Goal: Task Accomplishment & Management: Manage account settings

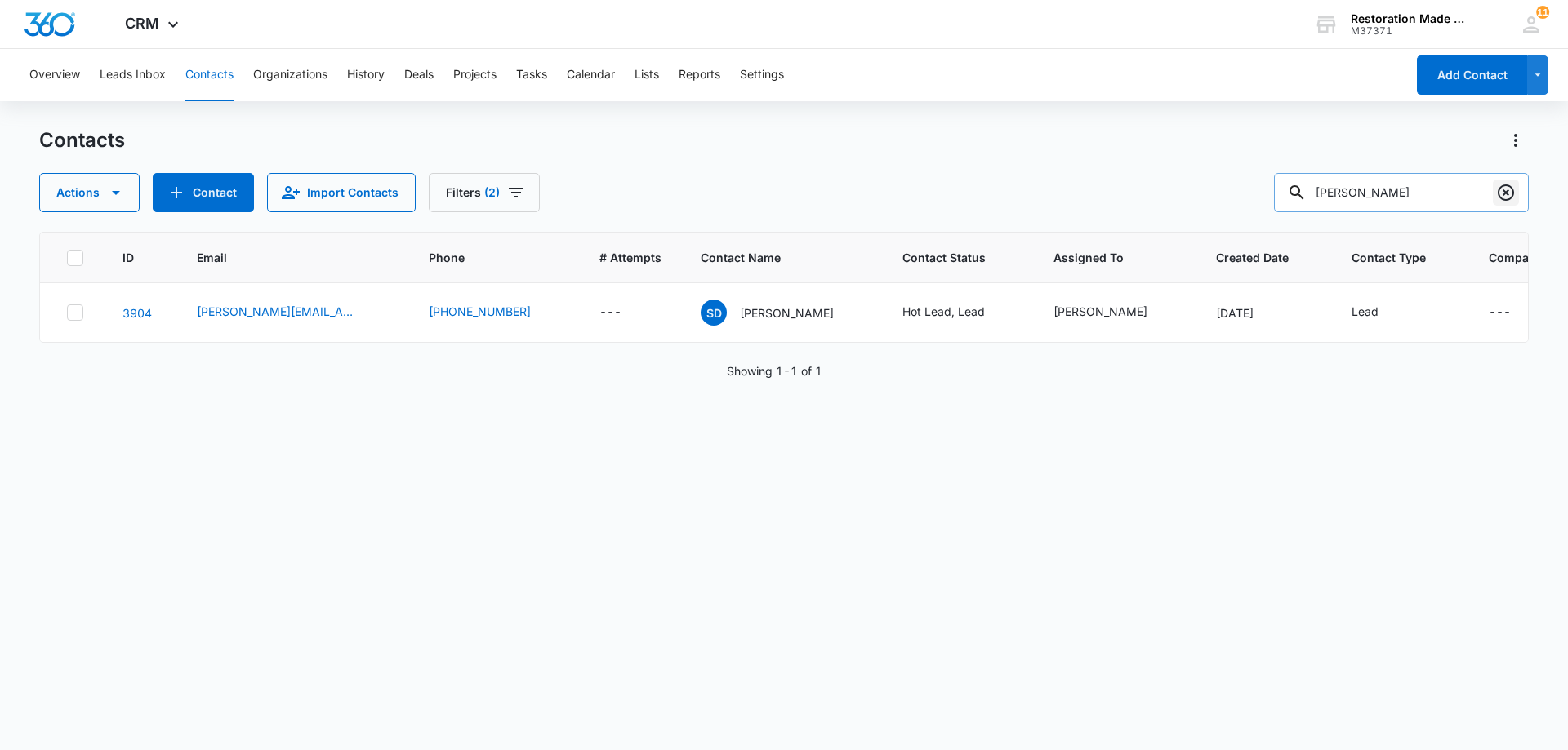
click at [1508, 199] on icon "Clear" at bounding box center [1506, 192] width 16 height 16
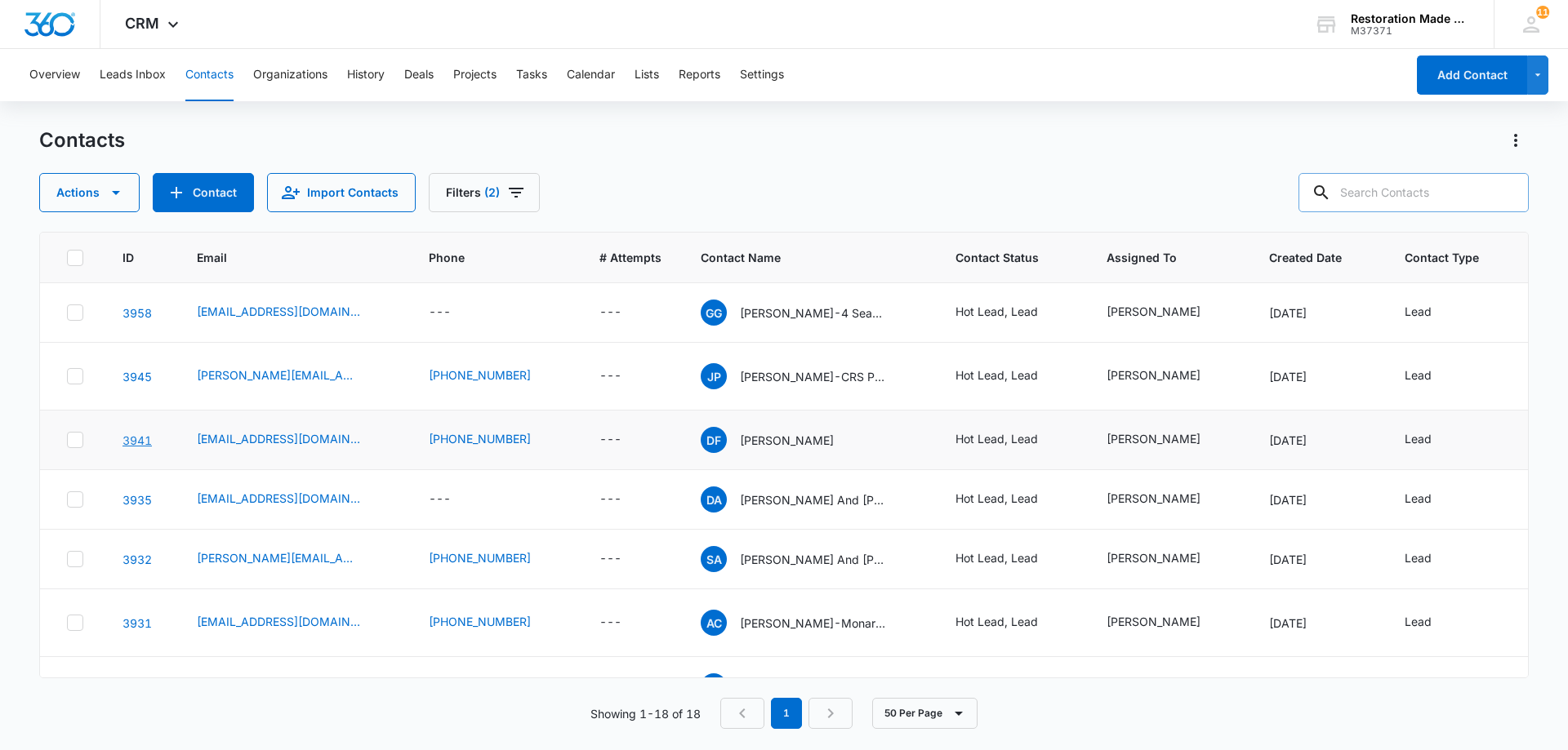
click at [146, 435] on link "3941" at bounding box center [137, 440] width 29 height 14
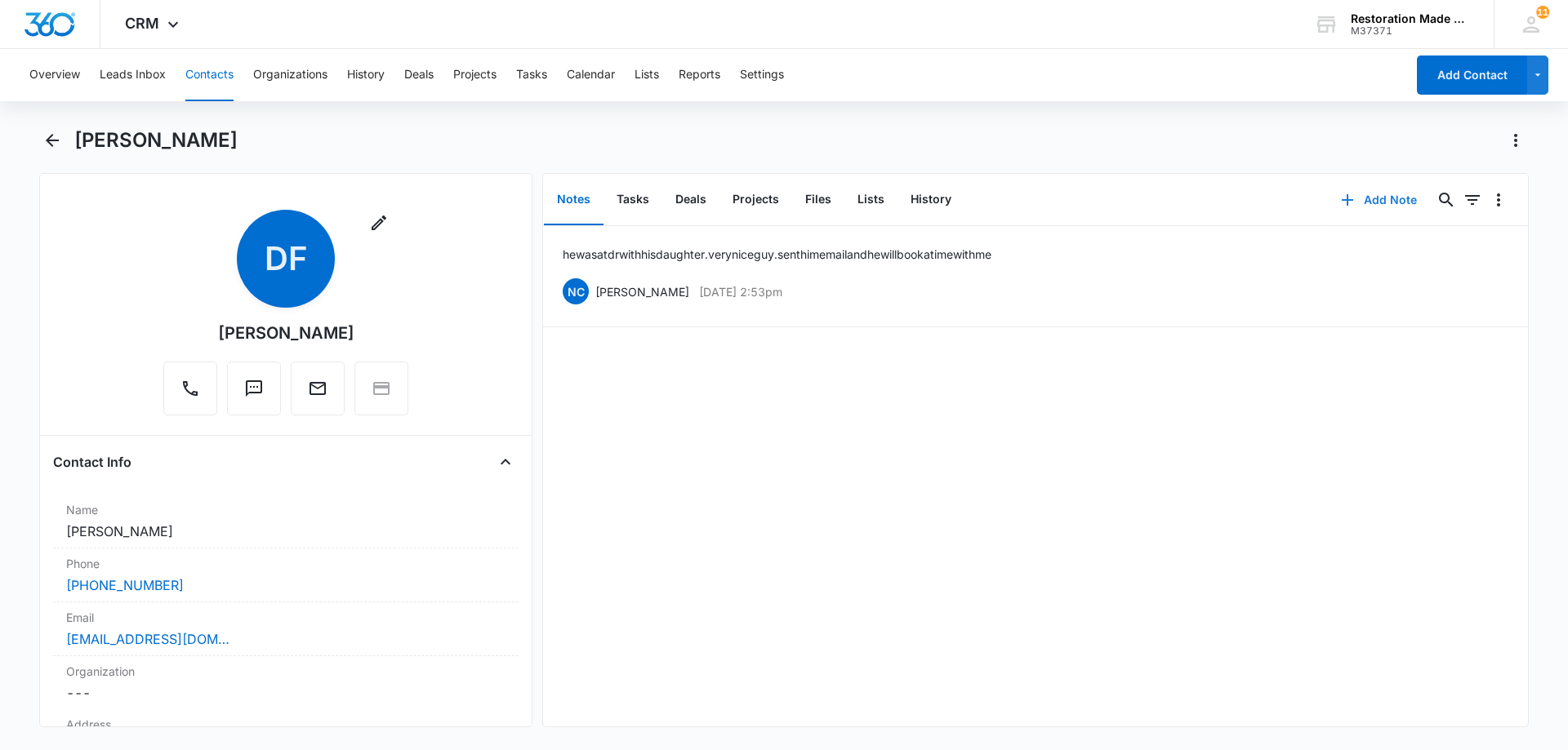
click at [1372, 199] on button "Add Note" at bounding box center [1378, 200] width 109 height 39
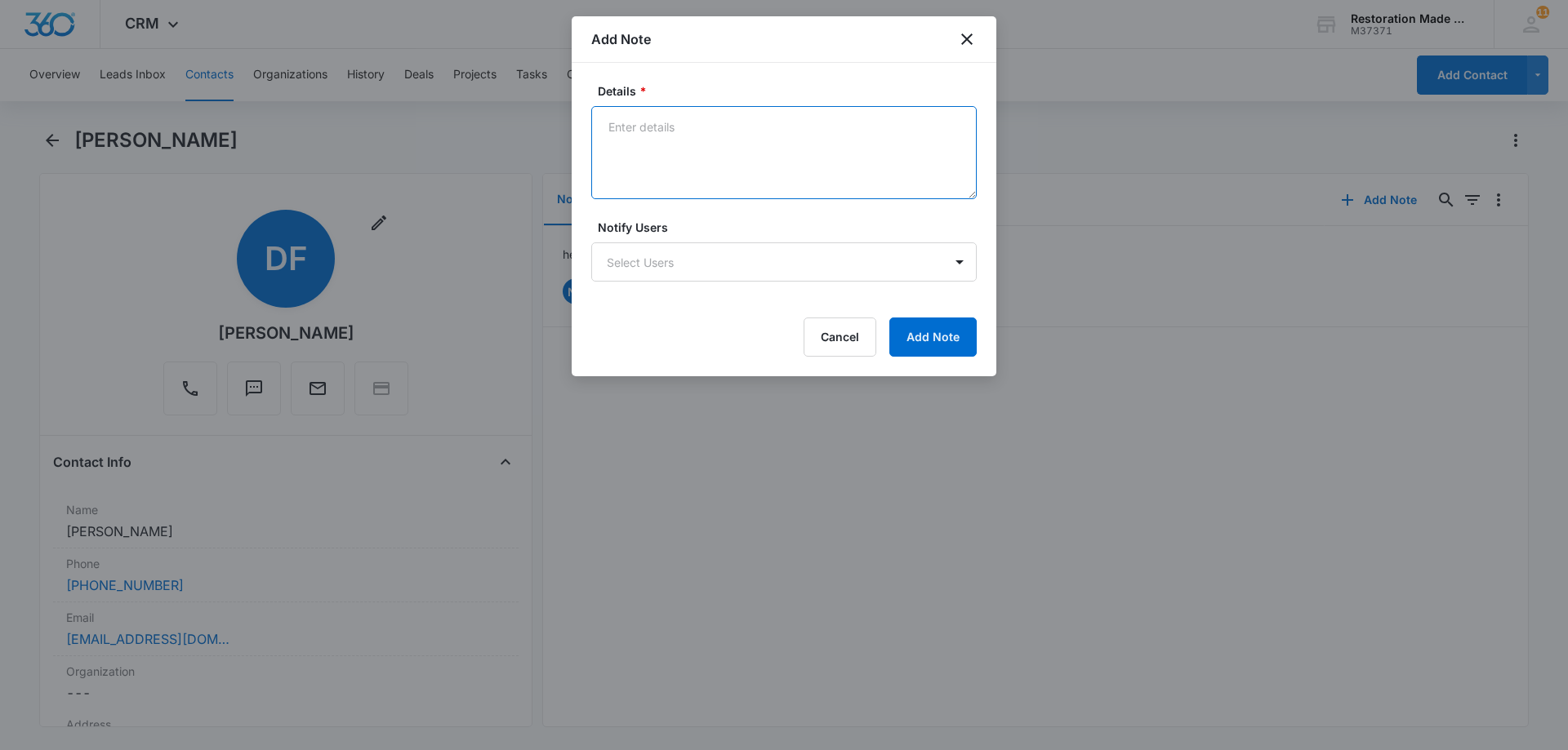
click at [729, 177] on textarea "Details *" at bounding box center [783, 153] width 385 height 93
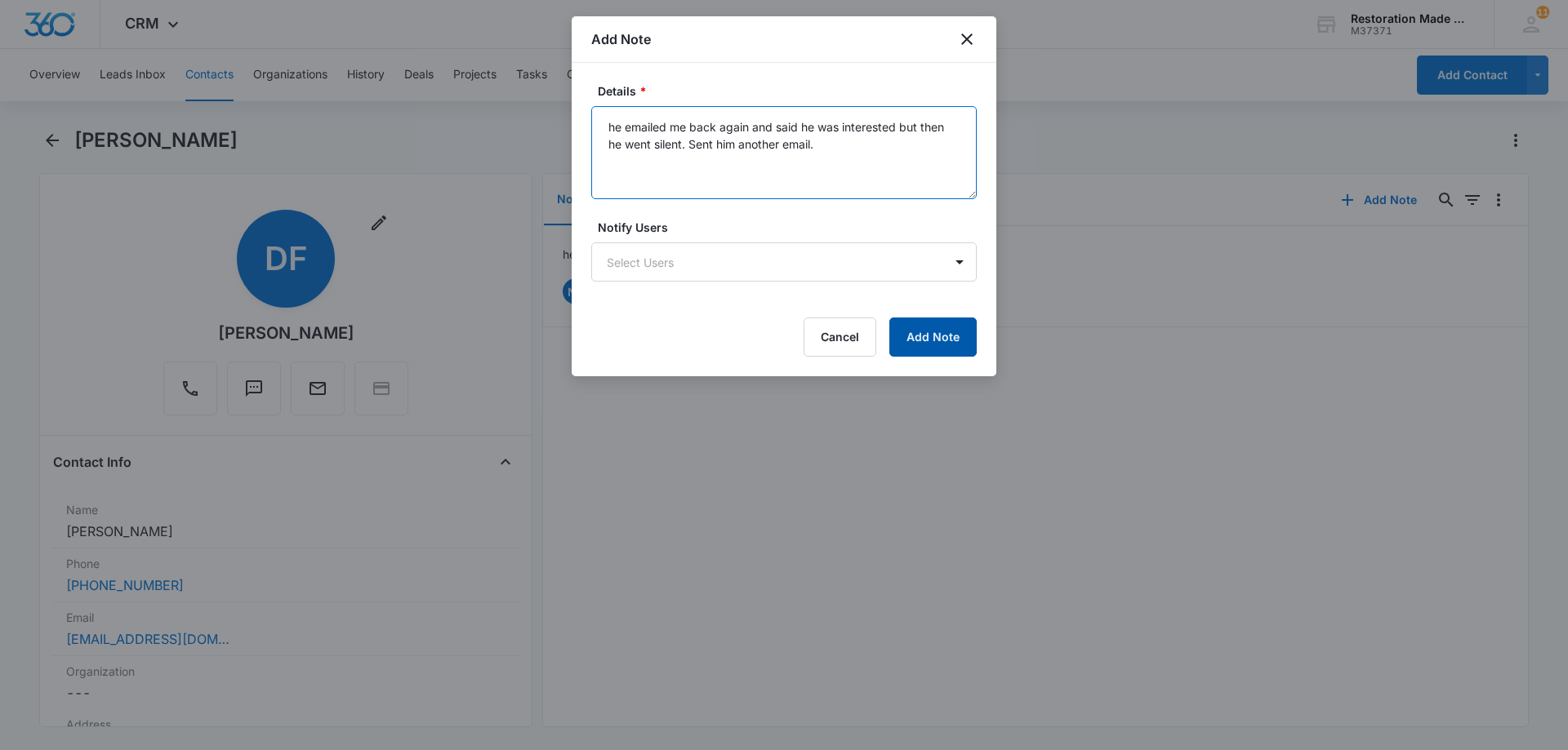
type textarea "he emailed me back again and said he was interested but then he went silent. Se…"
click at [948, 344] on button "Add Note" at bounding box center [932, 337] width 88 height 39
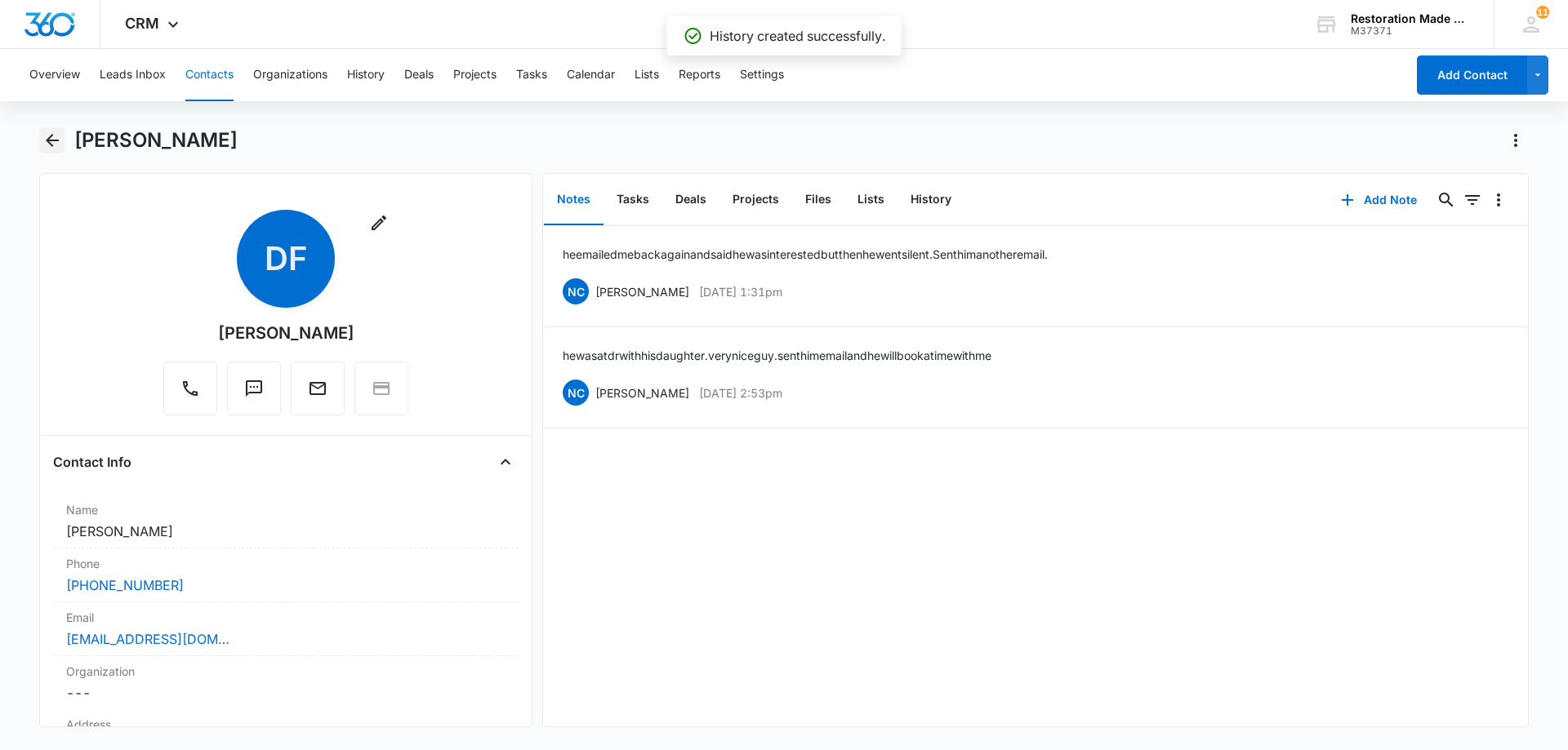
click at [53, 143] on icon "Back" at bounding box center [52, 141] width 20 height 20
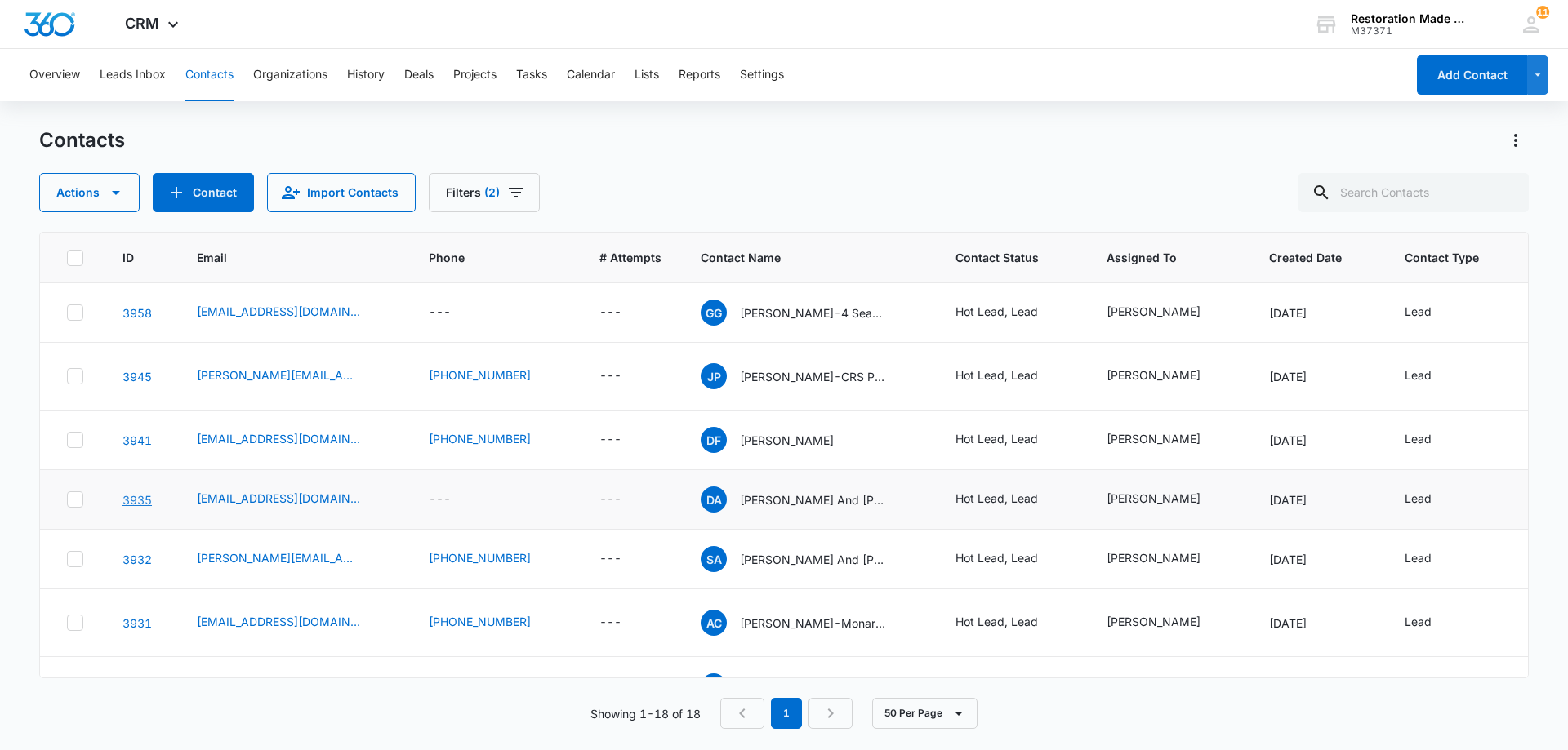
click at [137, 493] on link "3935" at bounding box center [137, 500] width 29 height 14
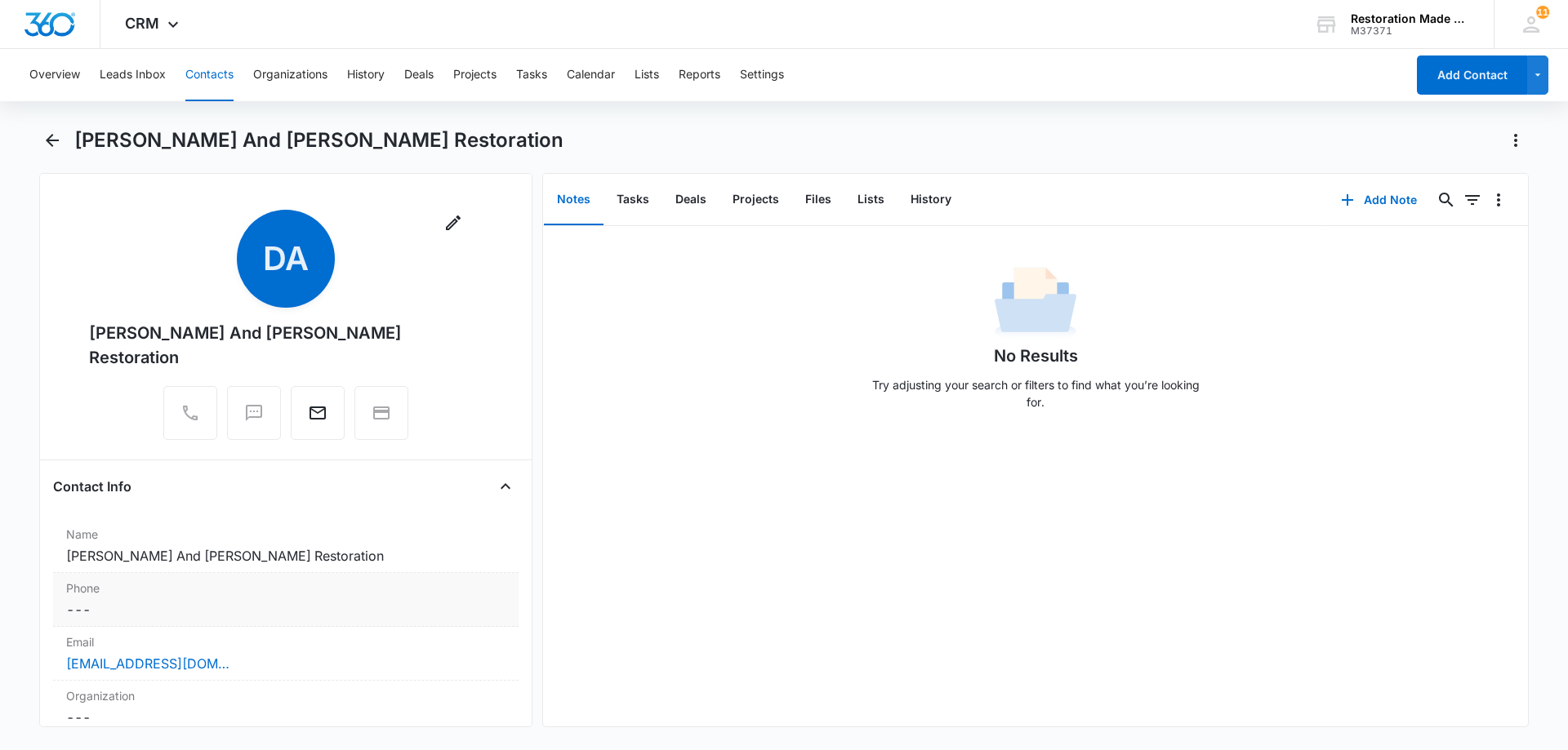
scroll to position [82, 0]
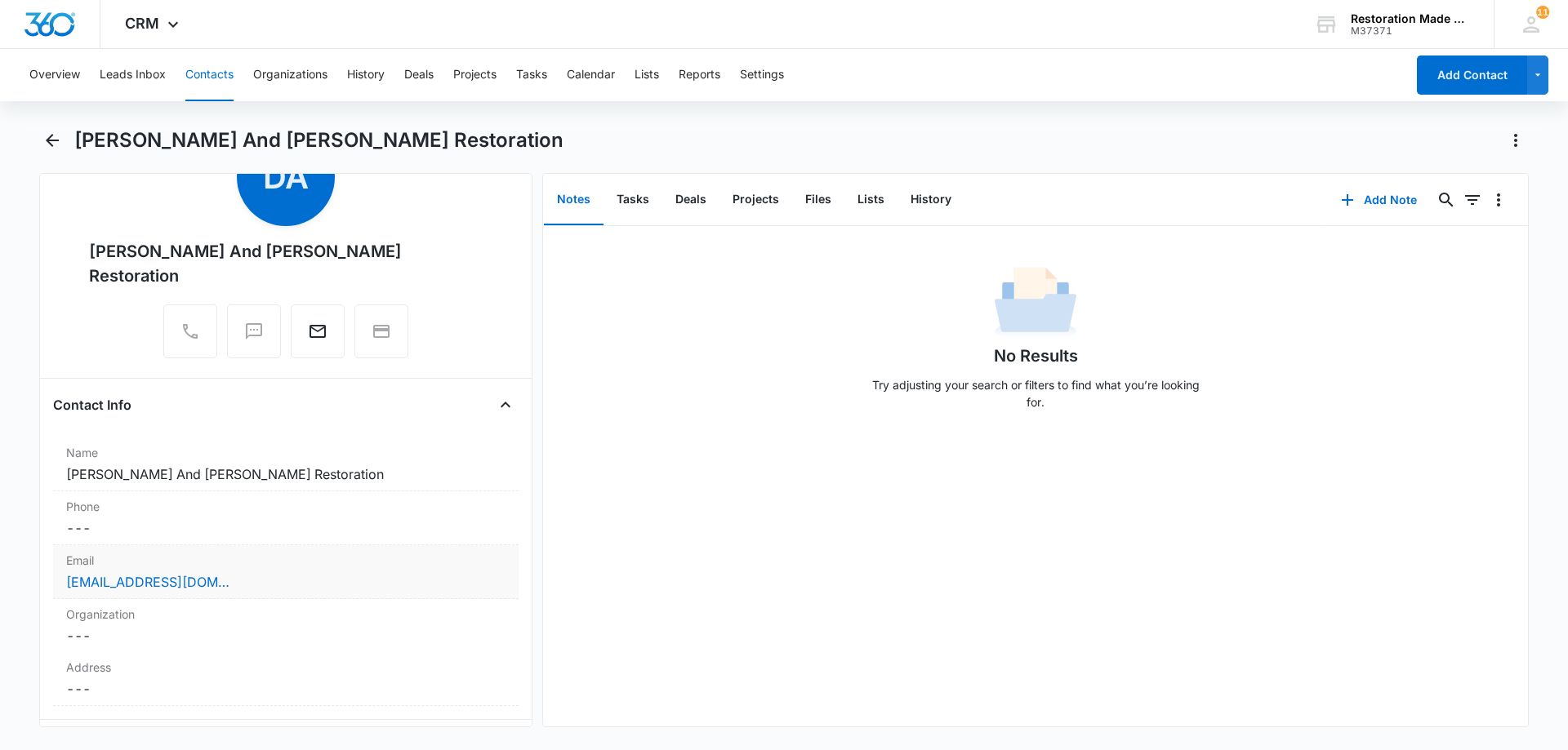
click at [244, 572] on div "[EMAIL_ADDRESS][DOMAIN_NAME]" at bounding box center [286, 582] width 439 height 20
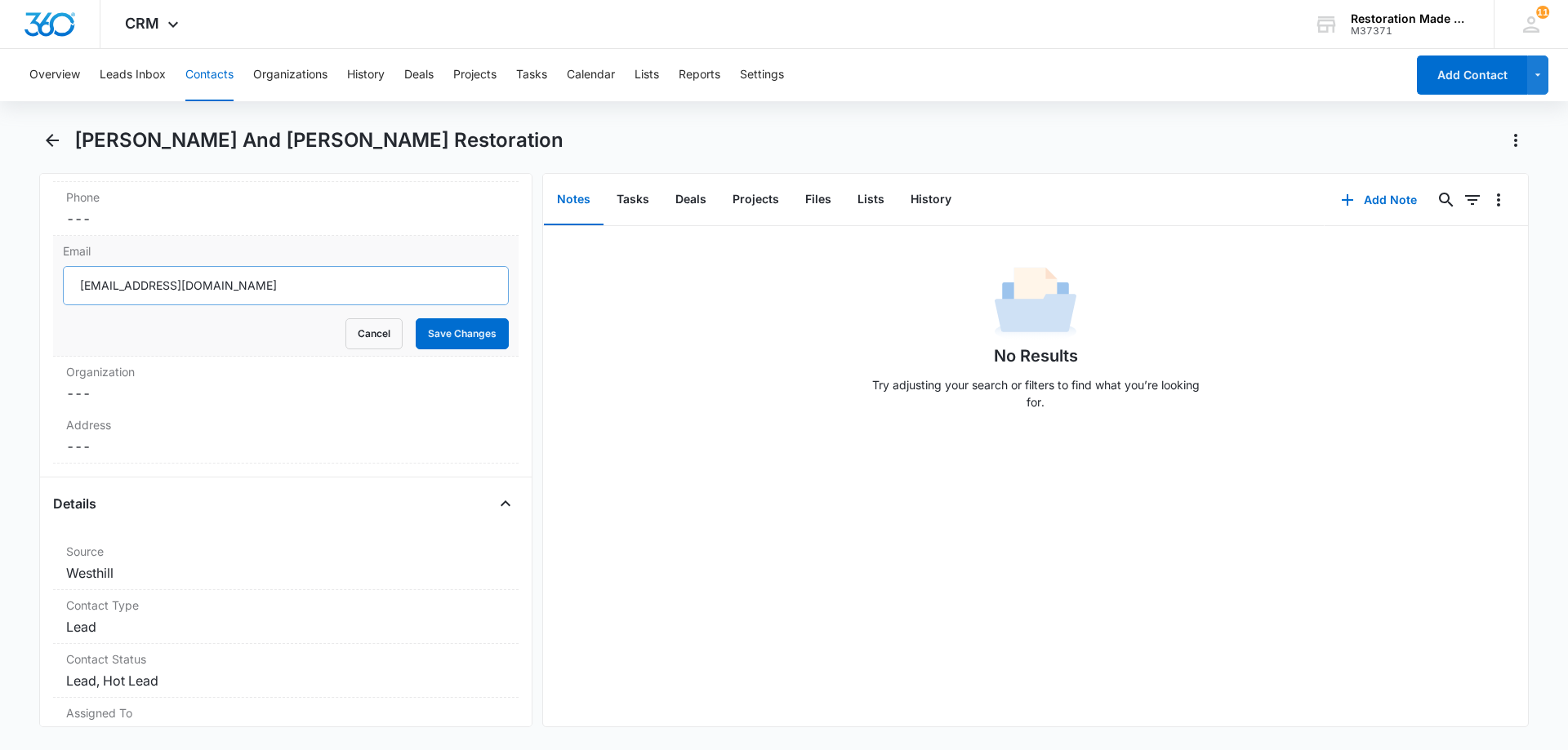
scroll to position [408, 0]
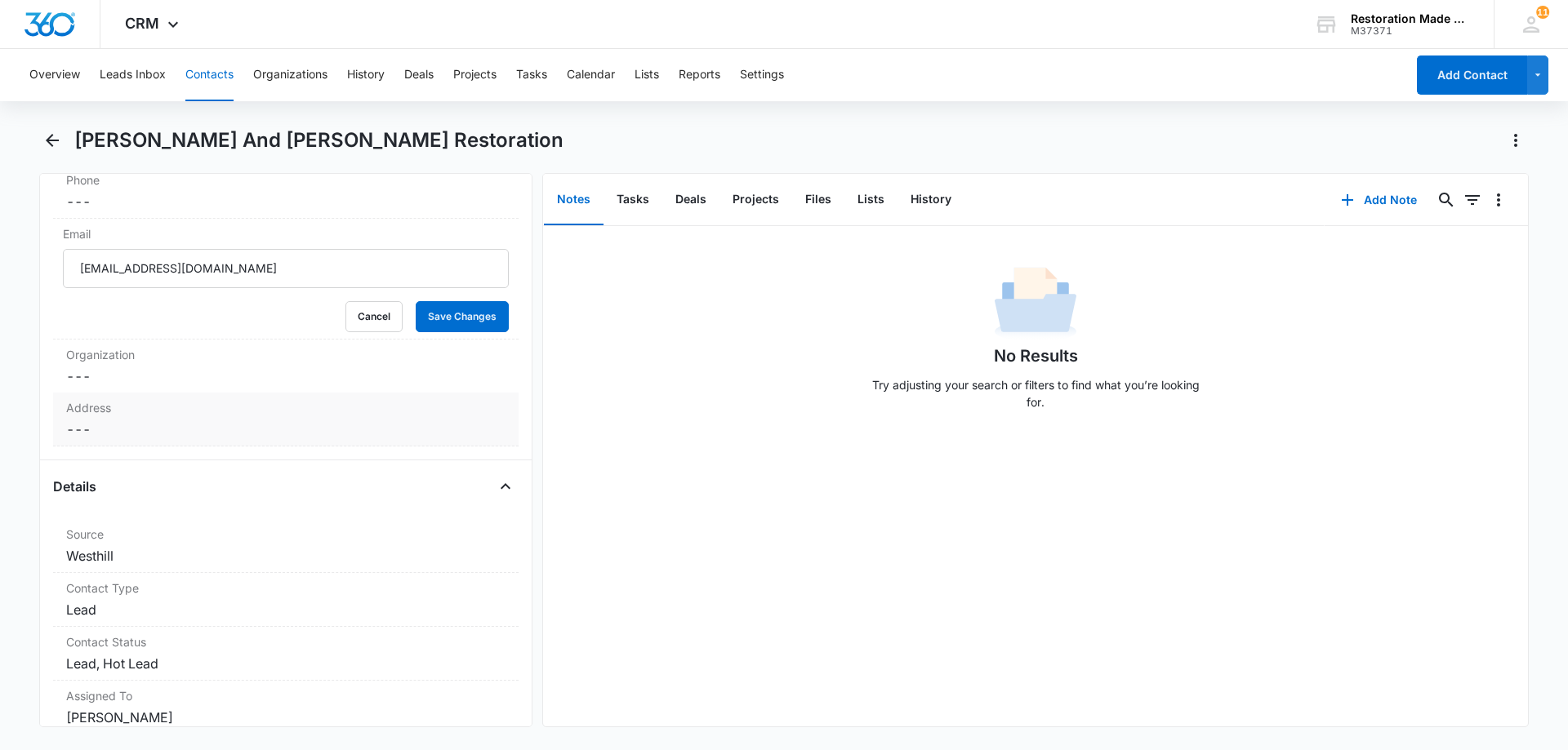
click at [240, 420] on dd "Cancel Save Changes ---" at bounding box center [286, 429] width 439 height 20
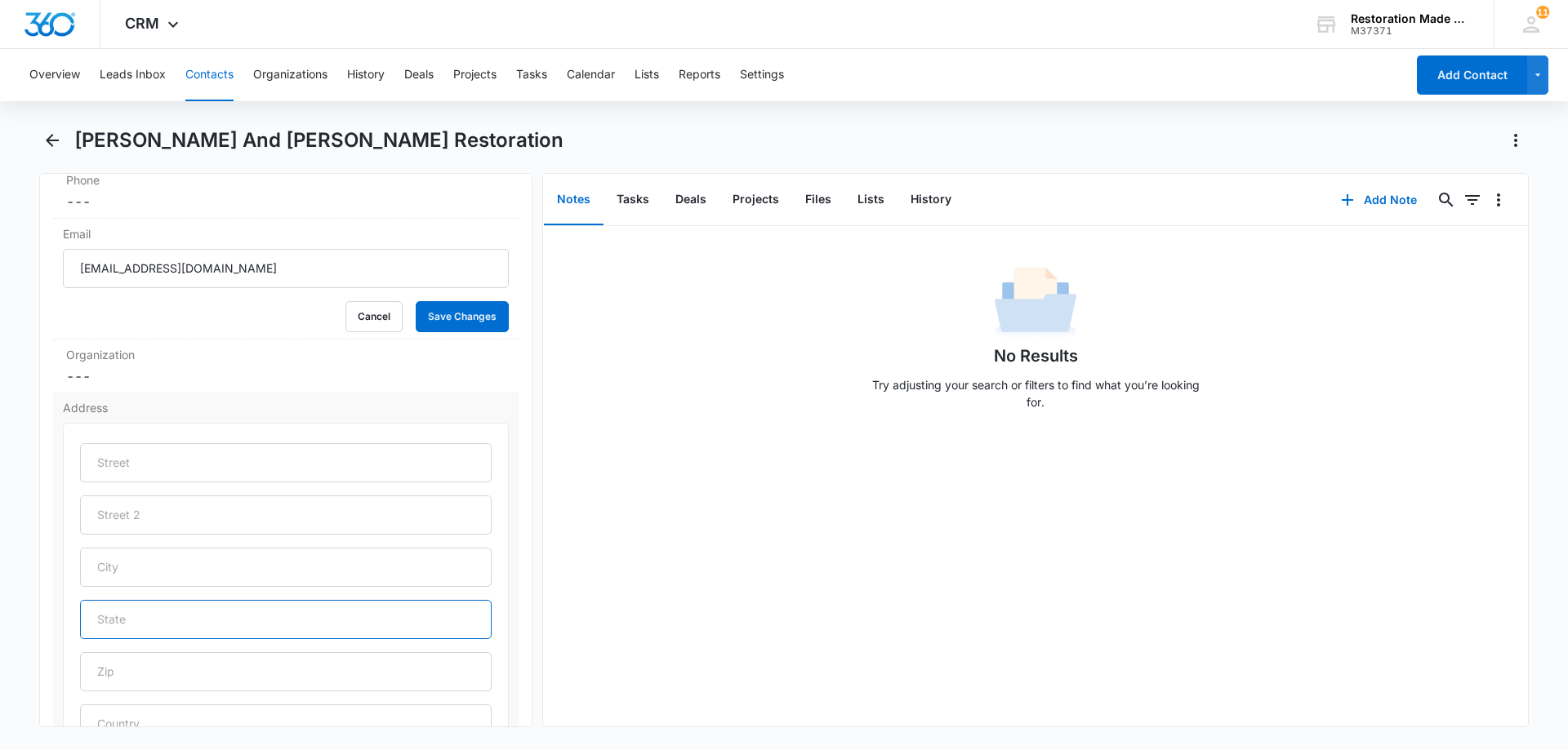
click at [217, 600] on input "text" at bounding box center [286, 619] width 412 height 39
type input "[US_STATE]"
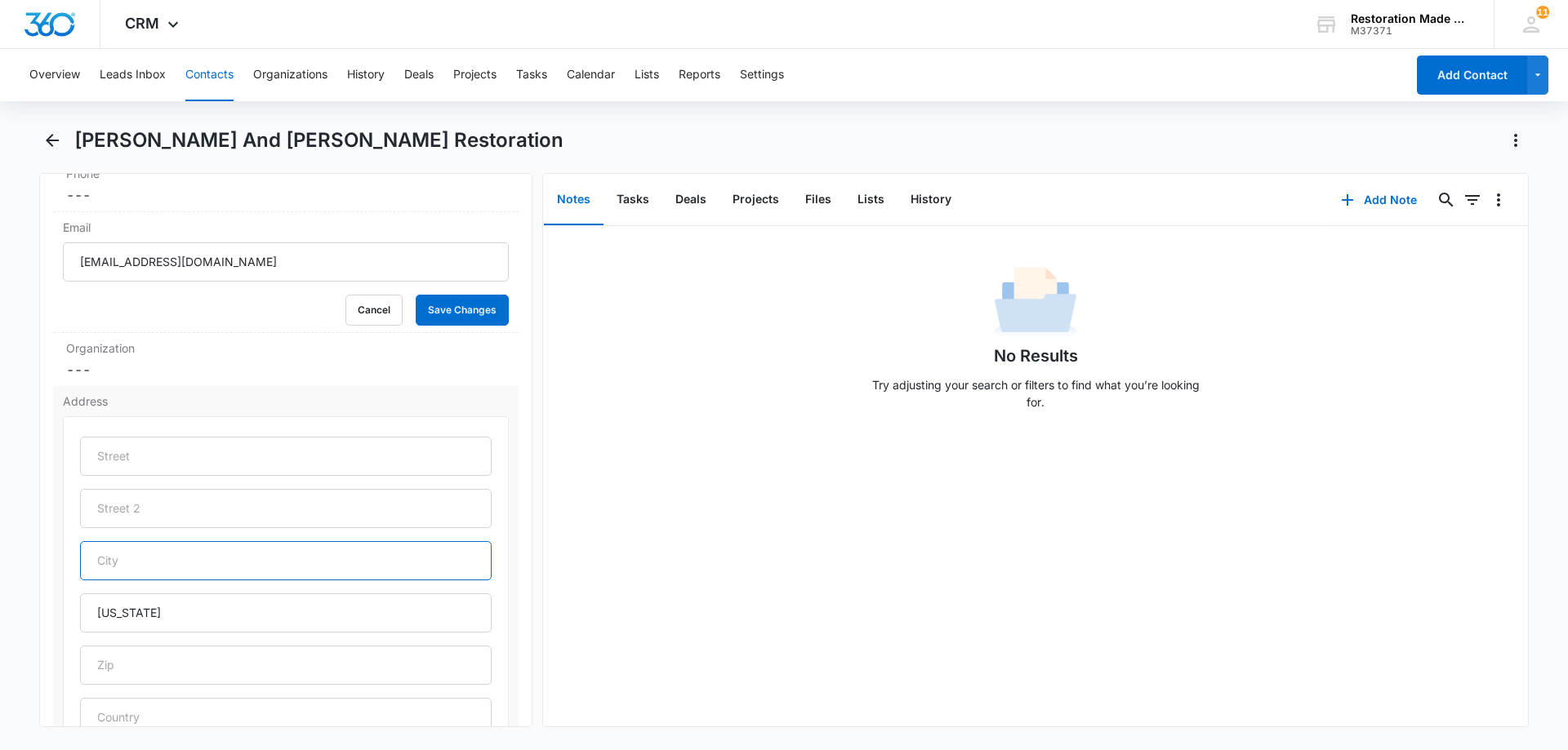
click at [144, 541] on input "text" at bounding box center [286, 560] width 412 height 39
type input "[GEOGRAPHIC_DATA]"
click at [459, 294] on button "Save Changes" at bounding box center [462, 310] width 93 height 31
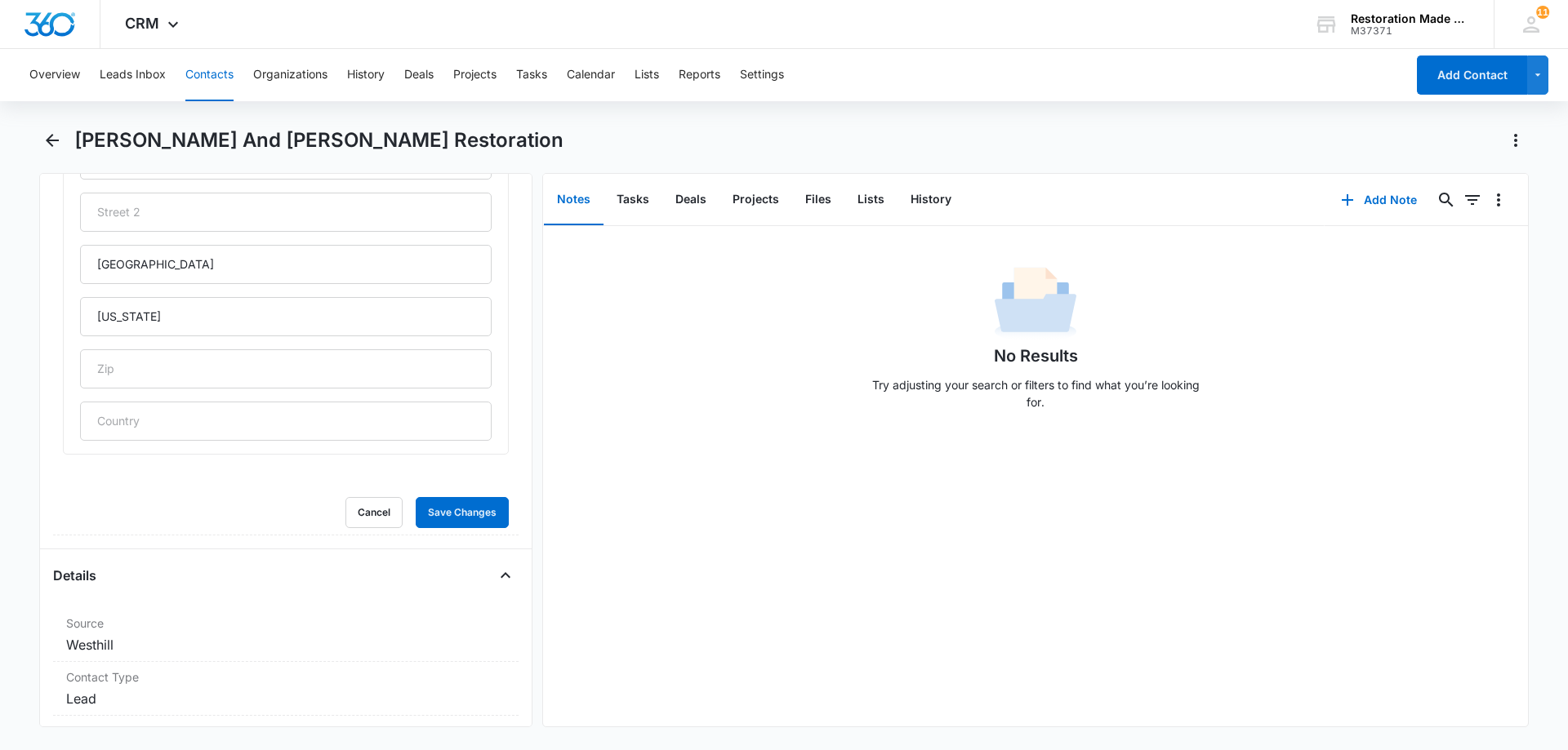
scroll to position [659, 0]
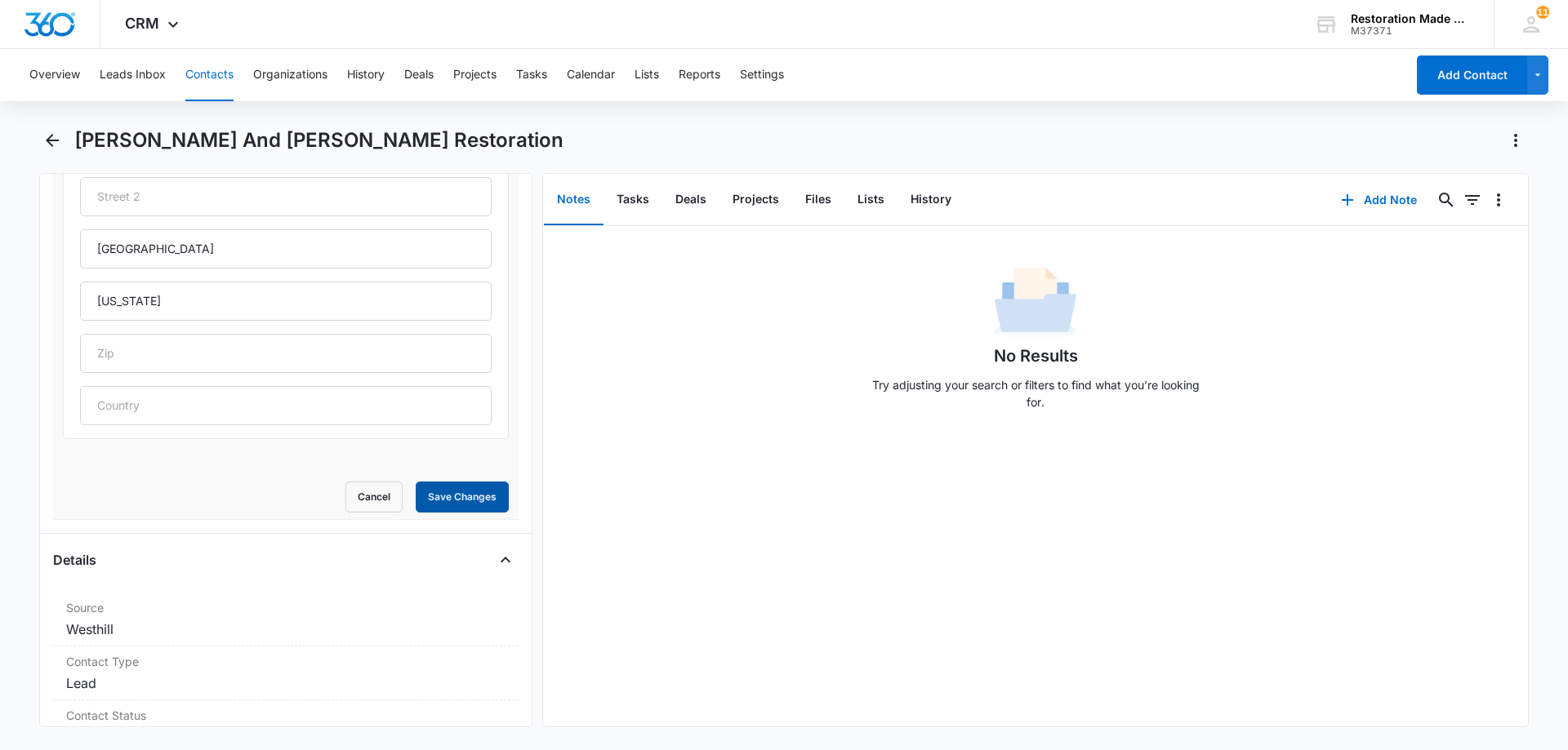
click at [426, 482] on button "Save Changes" at bounding box center [462, 497] width 93 height 31
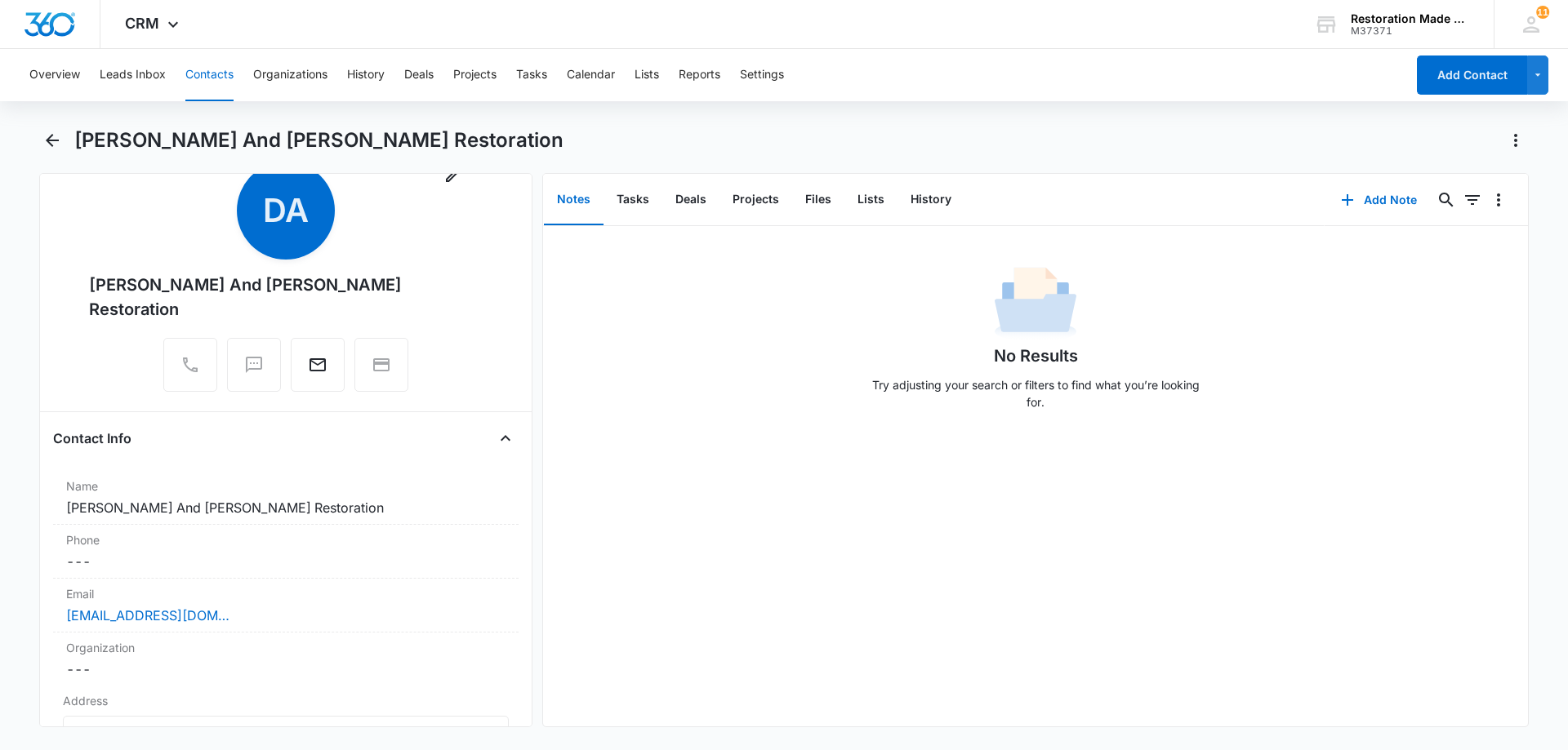
scroll to position [0, 0]
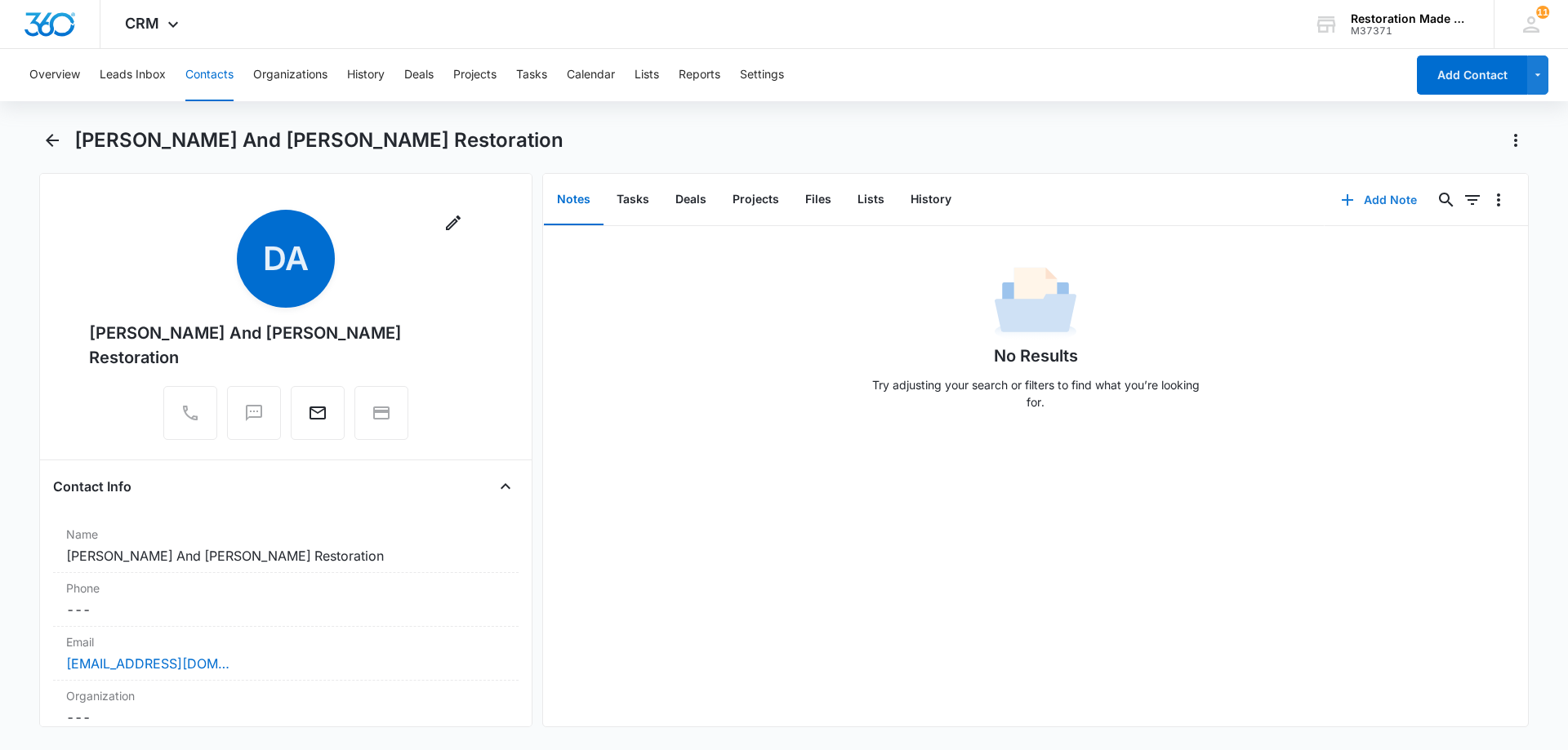
click at [1375, 200] on button "Add Note" at bounding box center [1378, 200] width 109 height 39
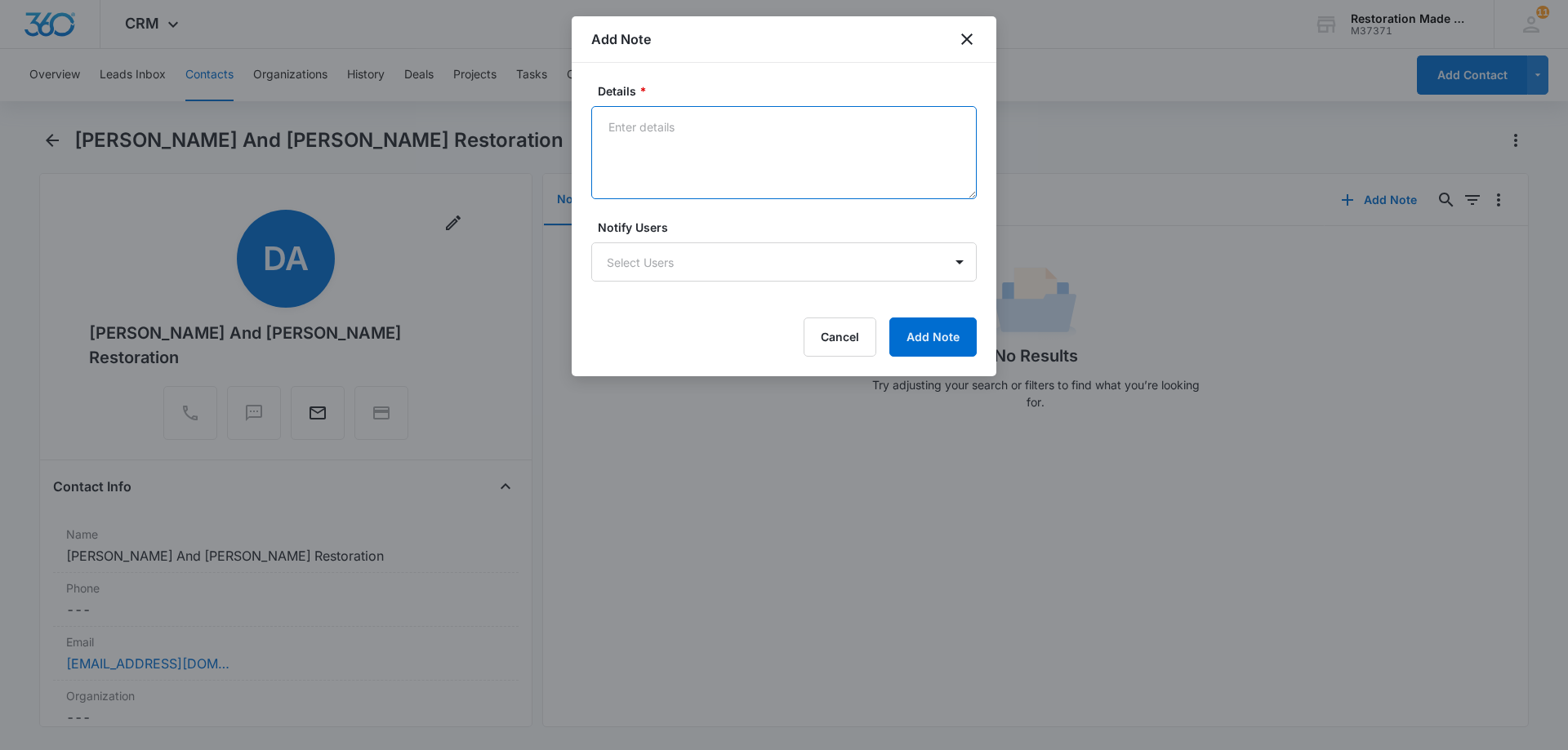
click at [820, 148] on textarea "Details *" at bounding box center [783, 153] width 385 height 93
type textarea "i have sent 2 emails. no response"
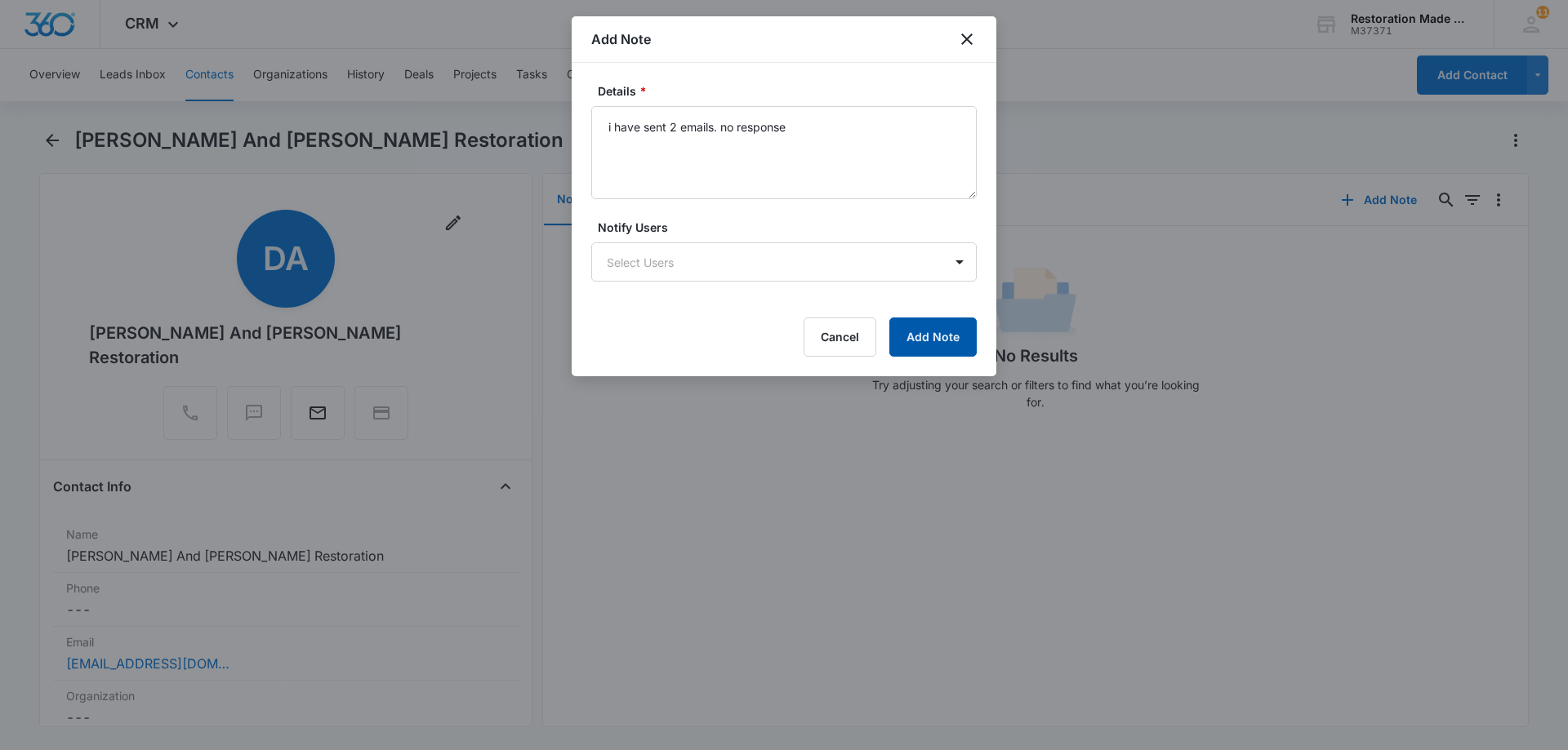
click at [939, 338] on button "Add Note" at bounding box center [932, 337] width 88 height 39
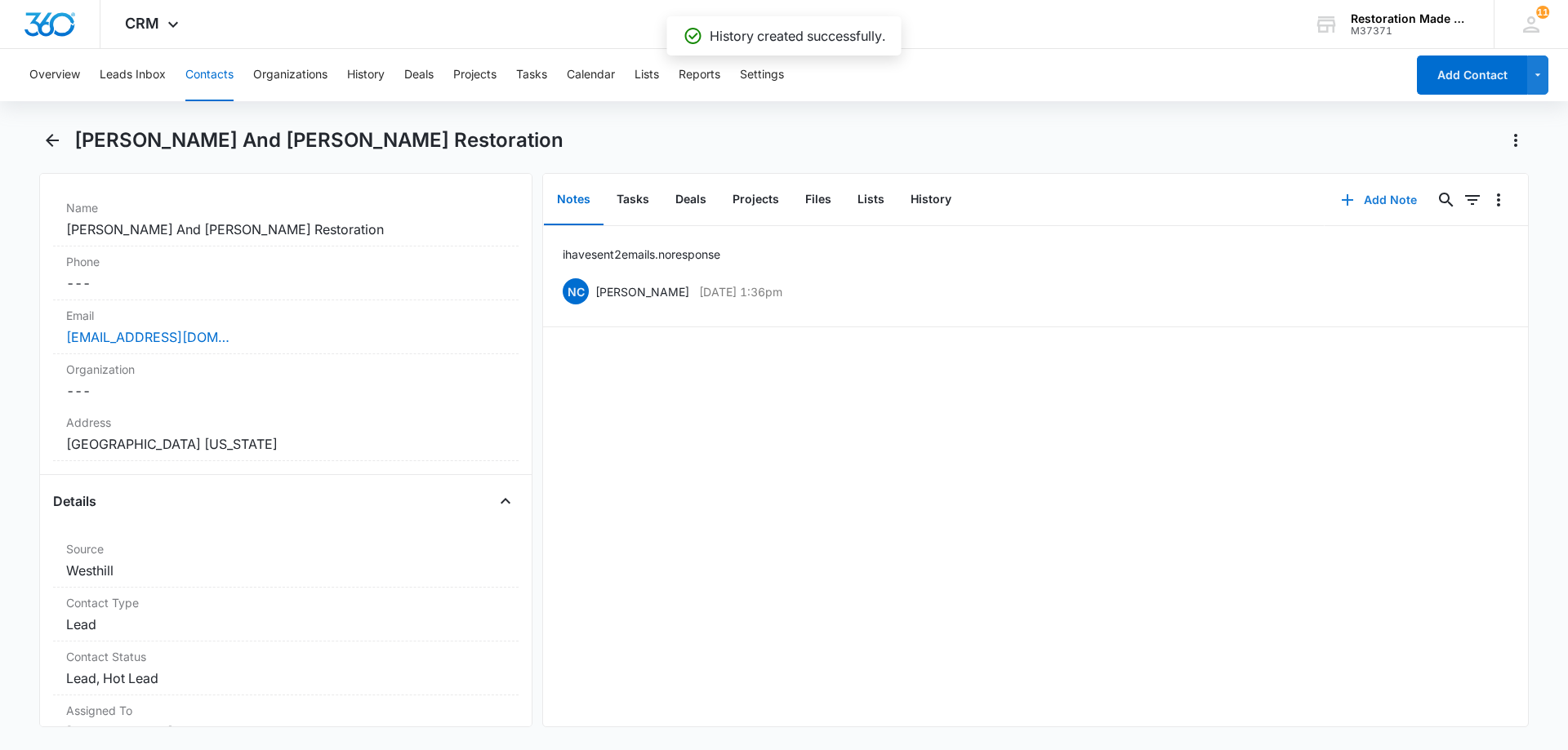
scroll to position [490, 0]
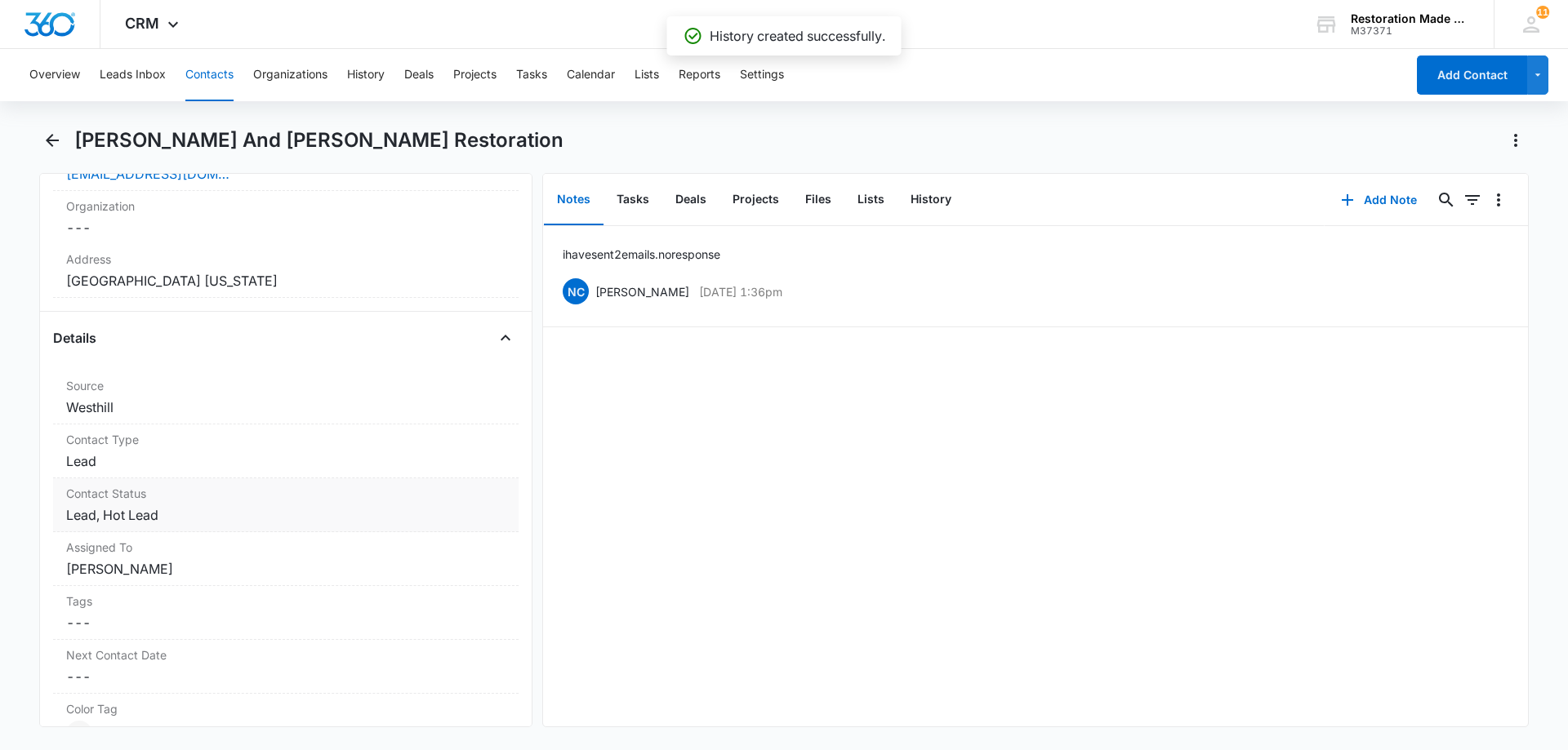
click at [281, 505] on dd "Cancel Save Changes Lead, Hot Lead" at bounding box center [286, 515] width 439 height 20
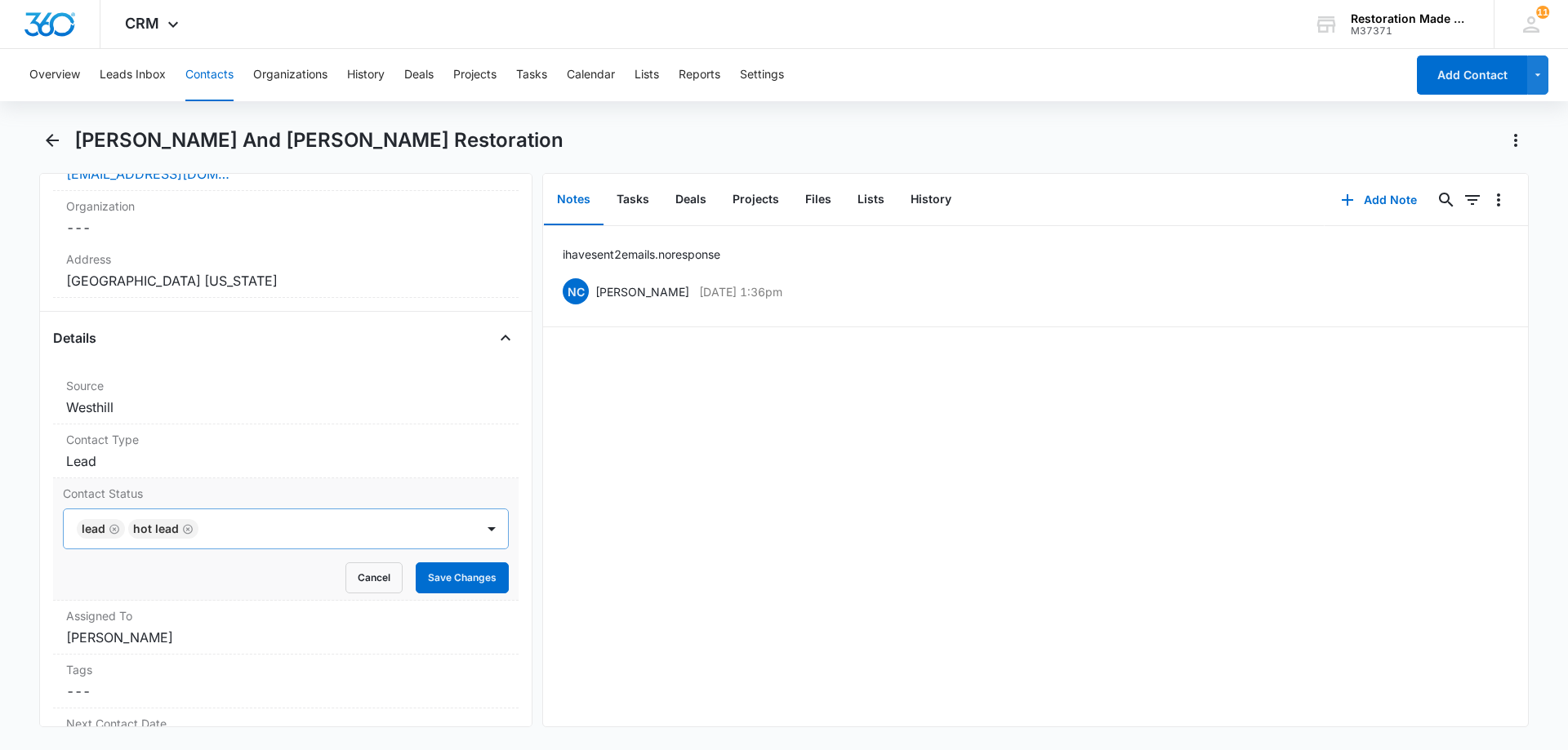
click at [187, 523] on icon "Remove Hot Lead" at bounding box center [187, 529] width 11 height 12
click at [439, 562] on button "Save Changes" at bounding box center [462, 577] width 93 height 31
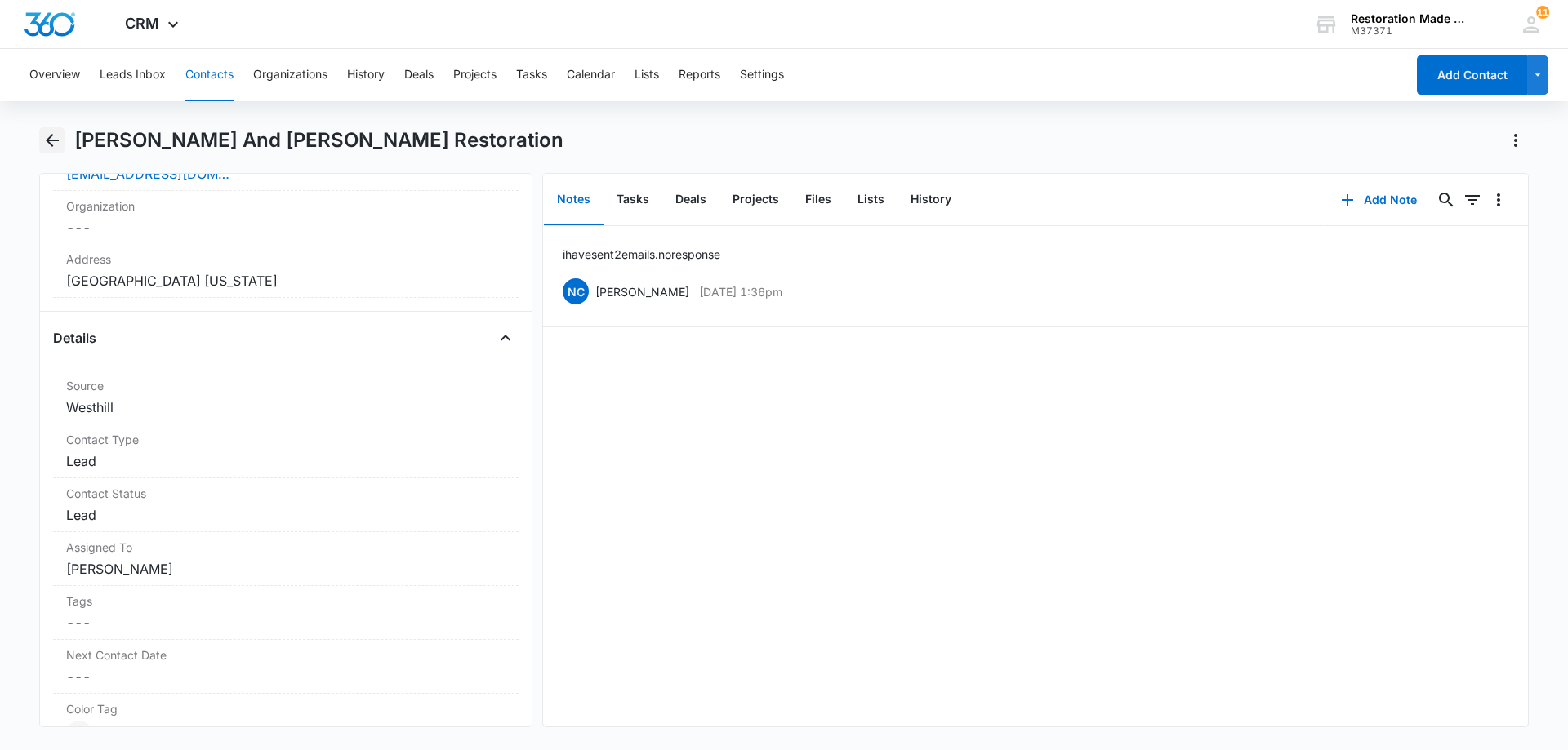
click at [55, 140] on icon "Back" at bounding box center [52, 141] width 13 height 13
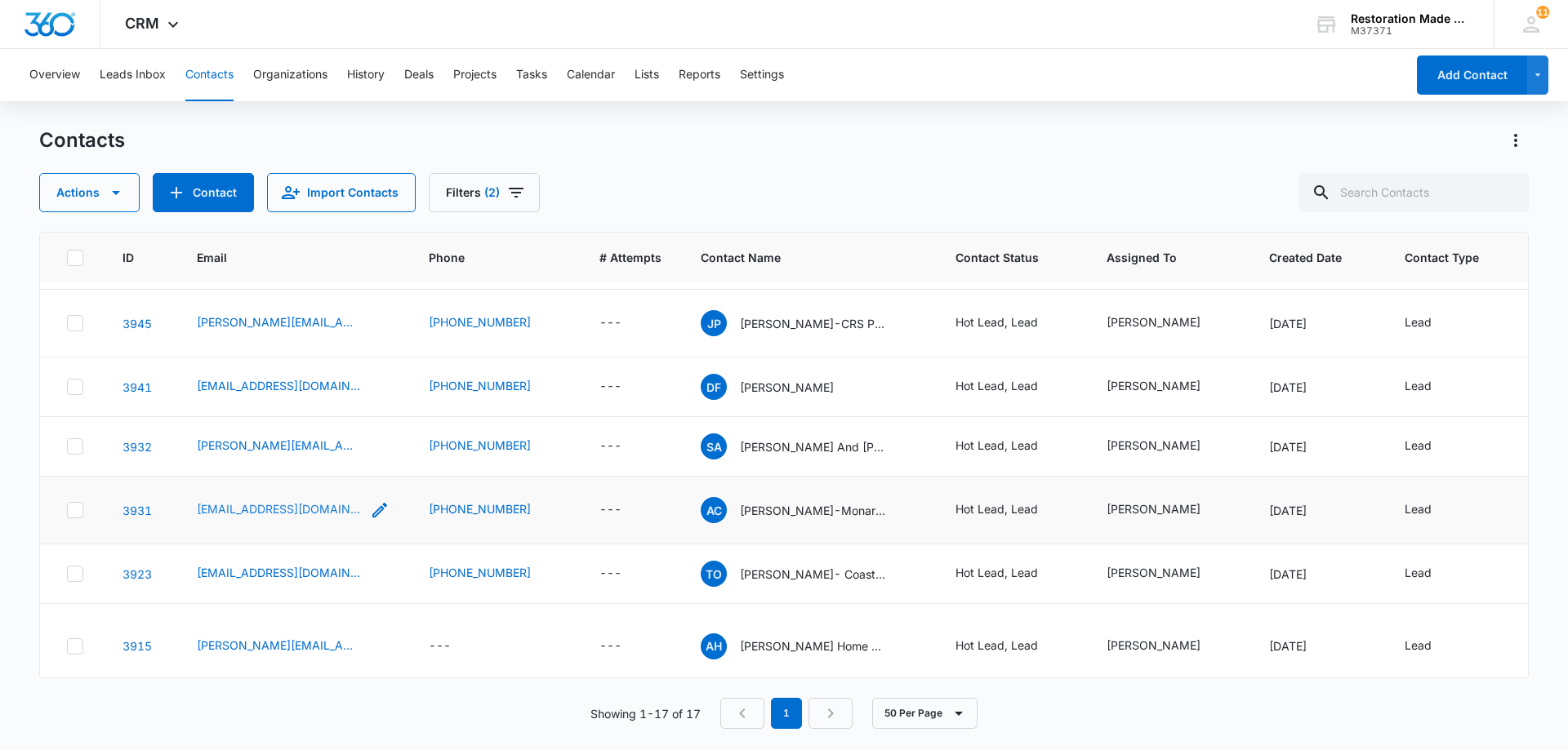
scroll to position [82, 0]
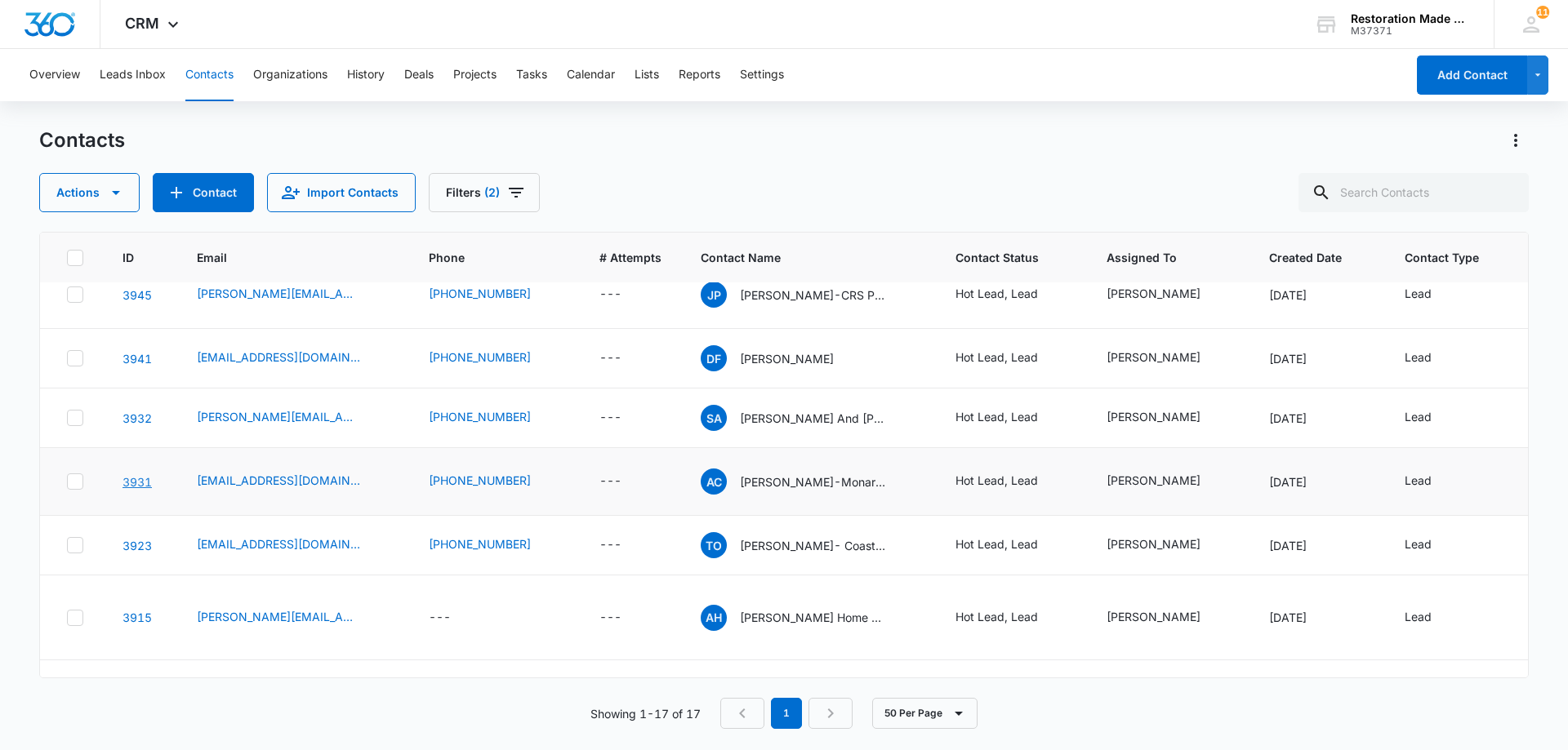
click at [144, 475] on link "3931" at bounding box center [137, 482] width 29 height 14
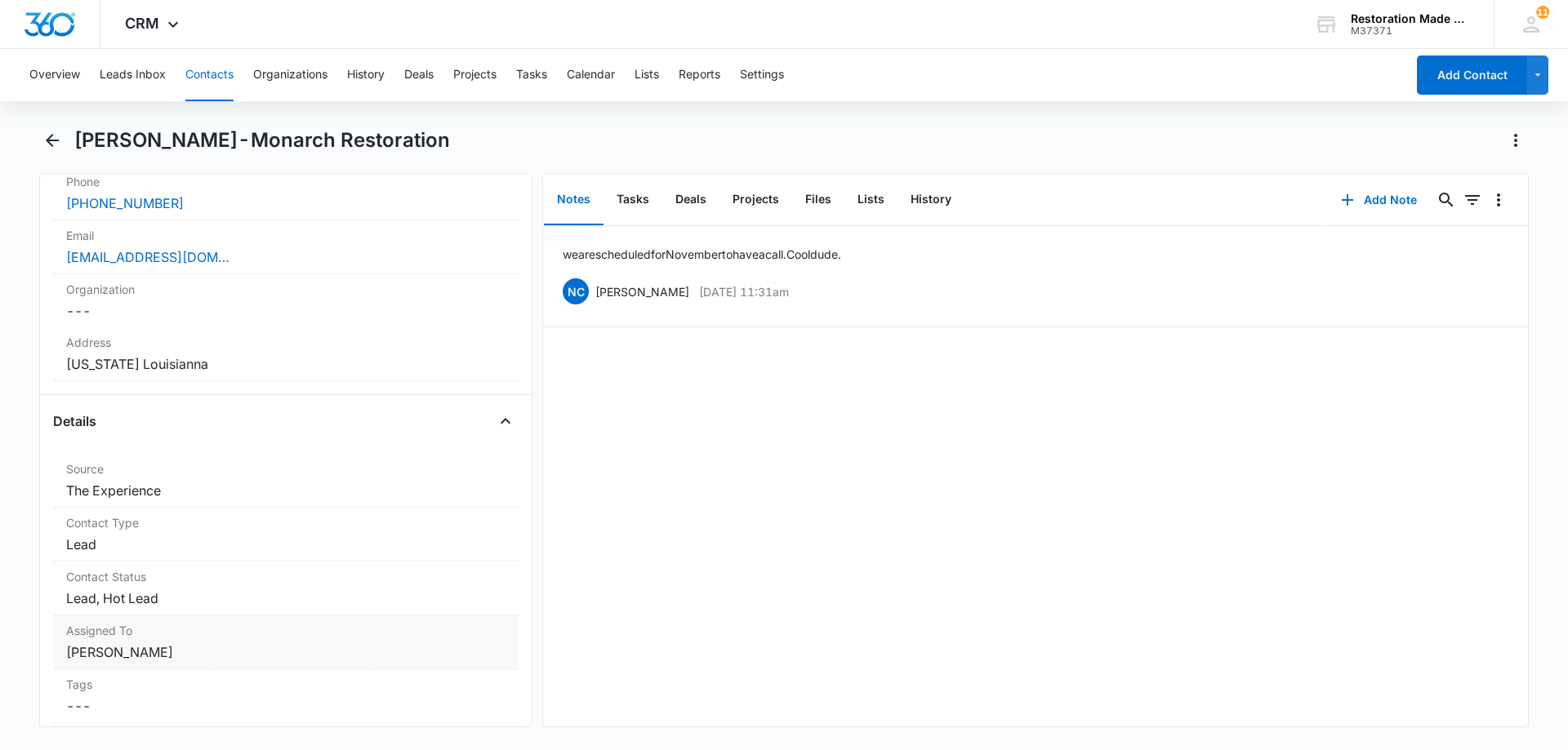
scroll to position [408, 0]
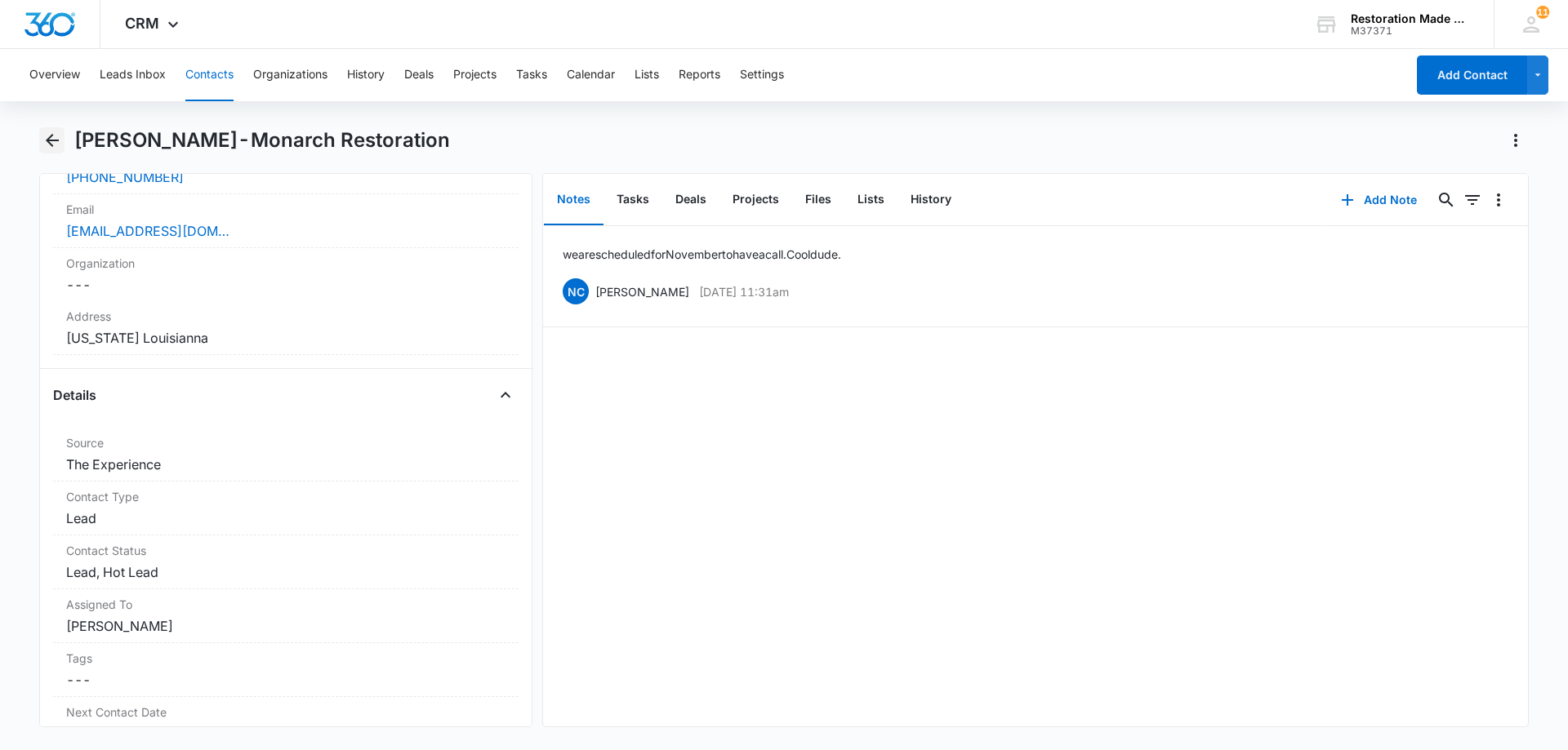
click at [55, 138] on icon "Back" at bounding box center [52, 141] width 20 height 20
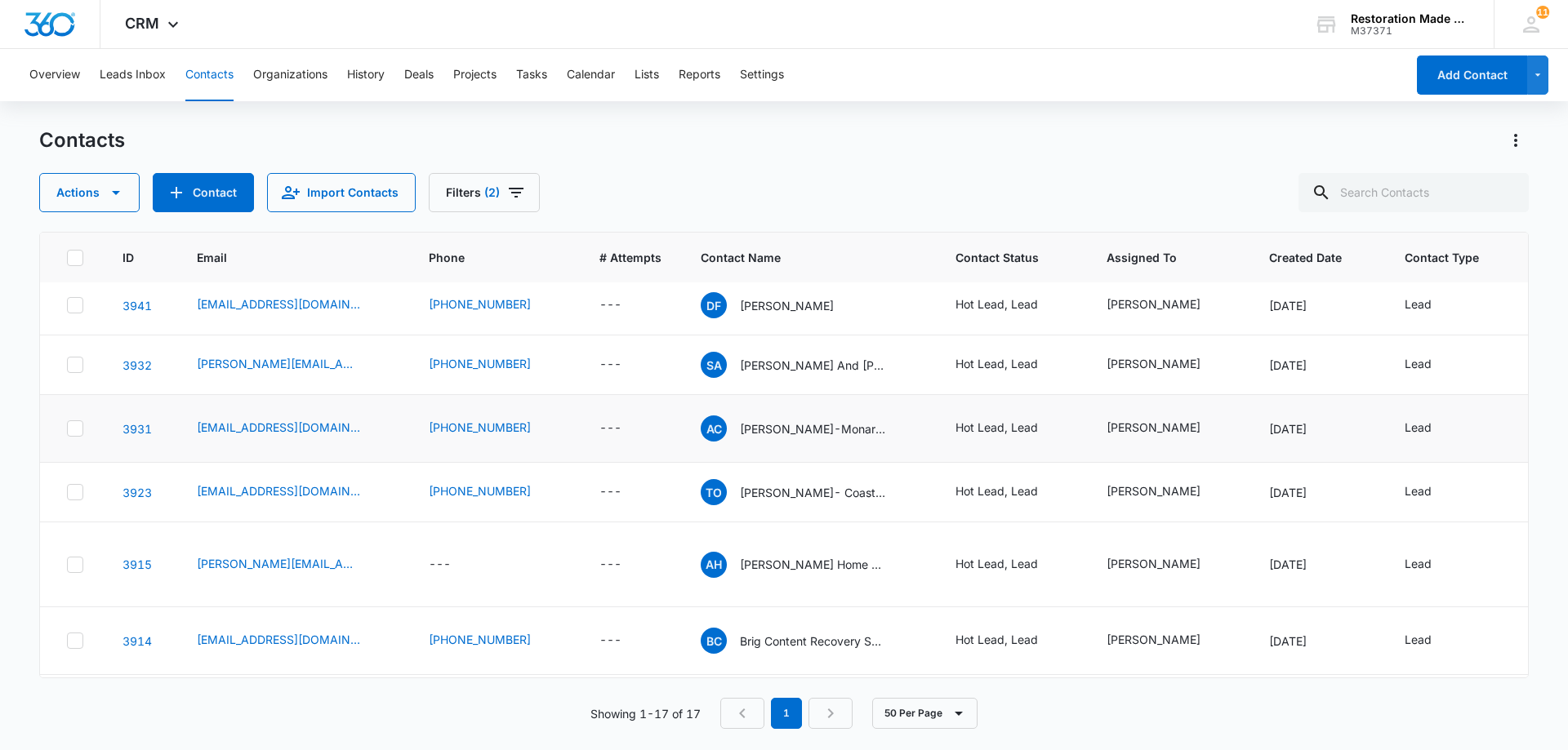
scroll to position [164, 0]
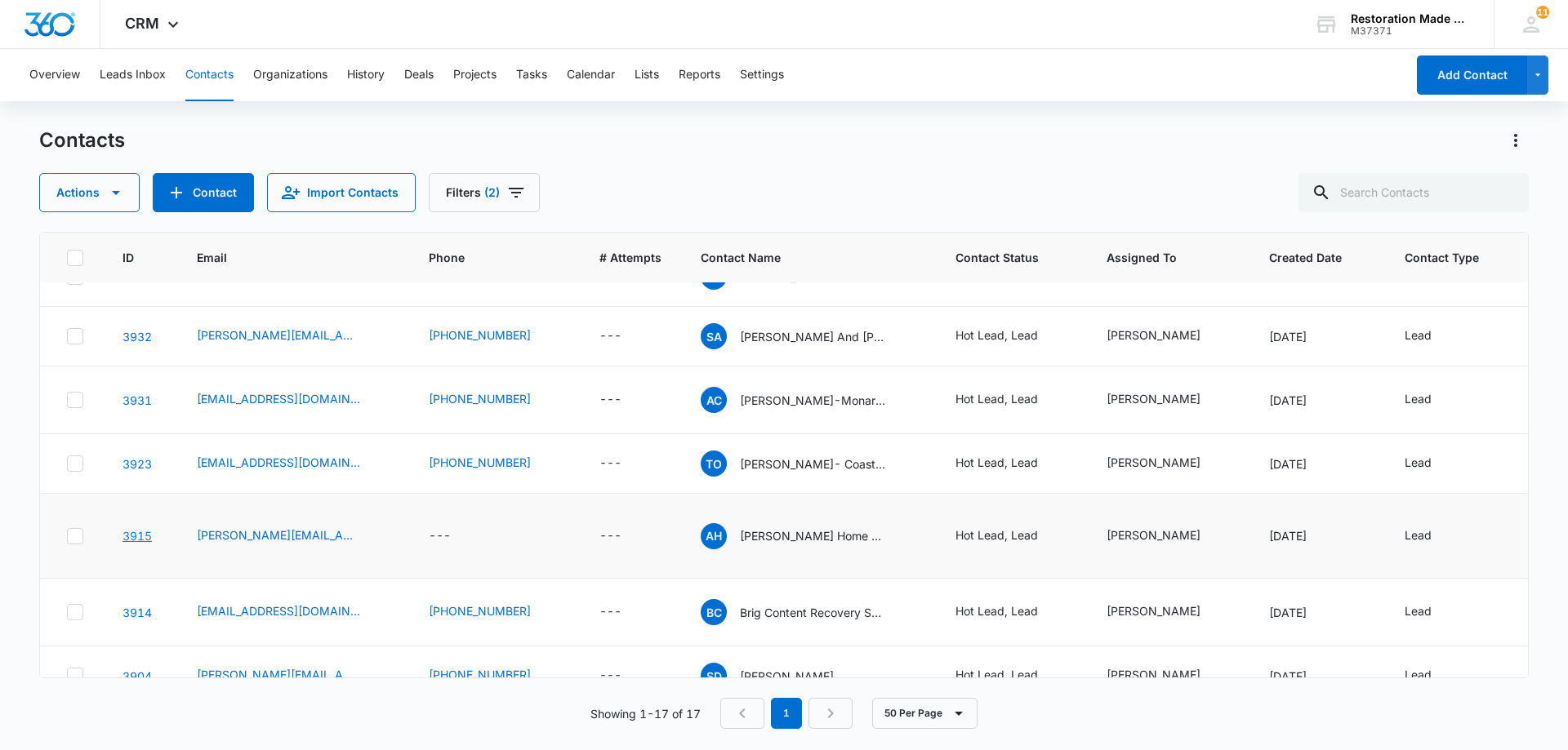
click at [144, 529] on link "3915" at bounding box center [137, 536] width 29 height 14
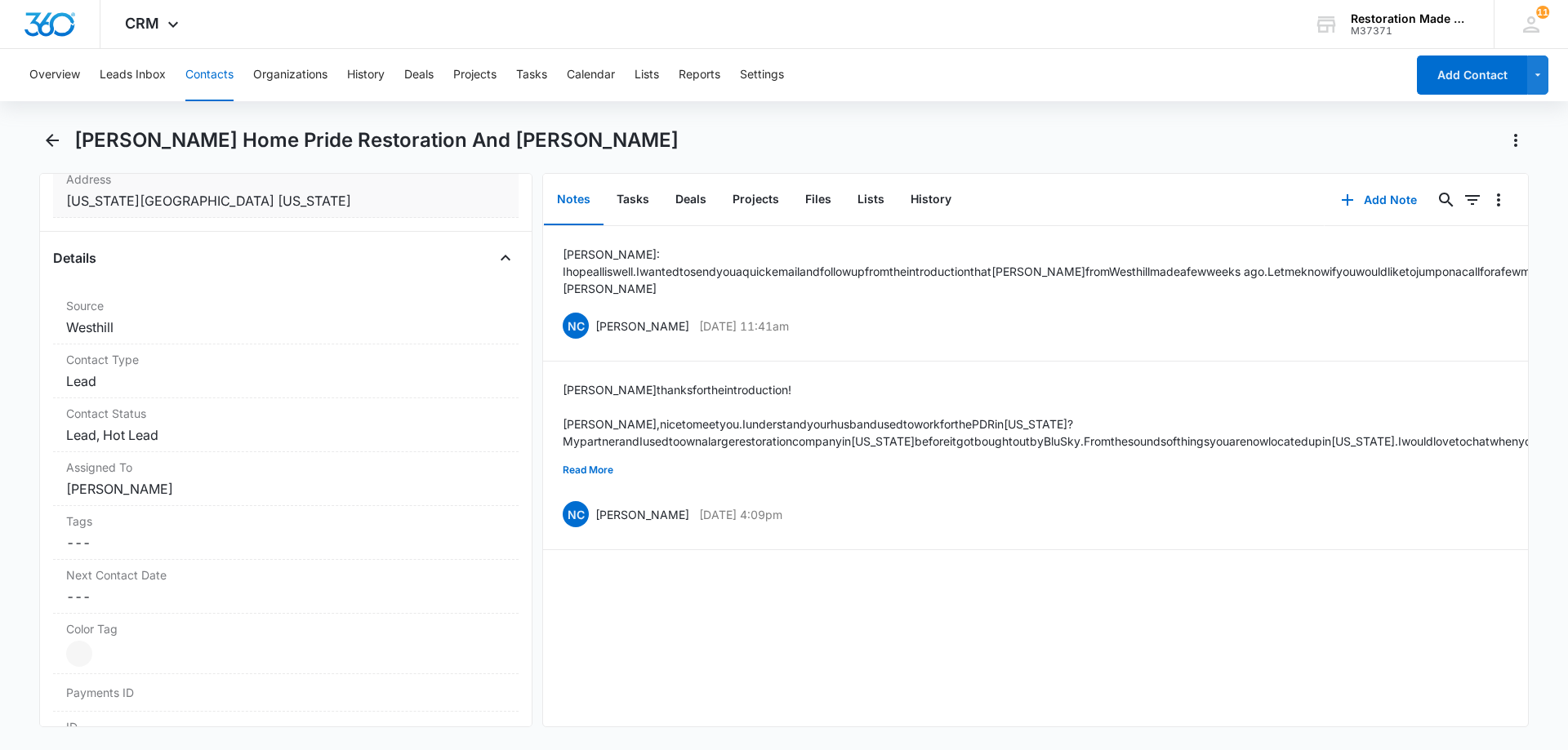
scroll to position [571, 0]
click at [218, 397] on div "Contact Status Cancel Save Changes Lead, Hot Lead" at bounding box center [286, 424] width 466 height 54
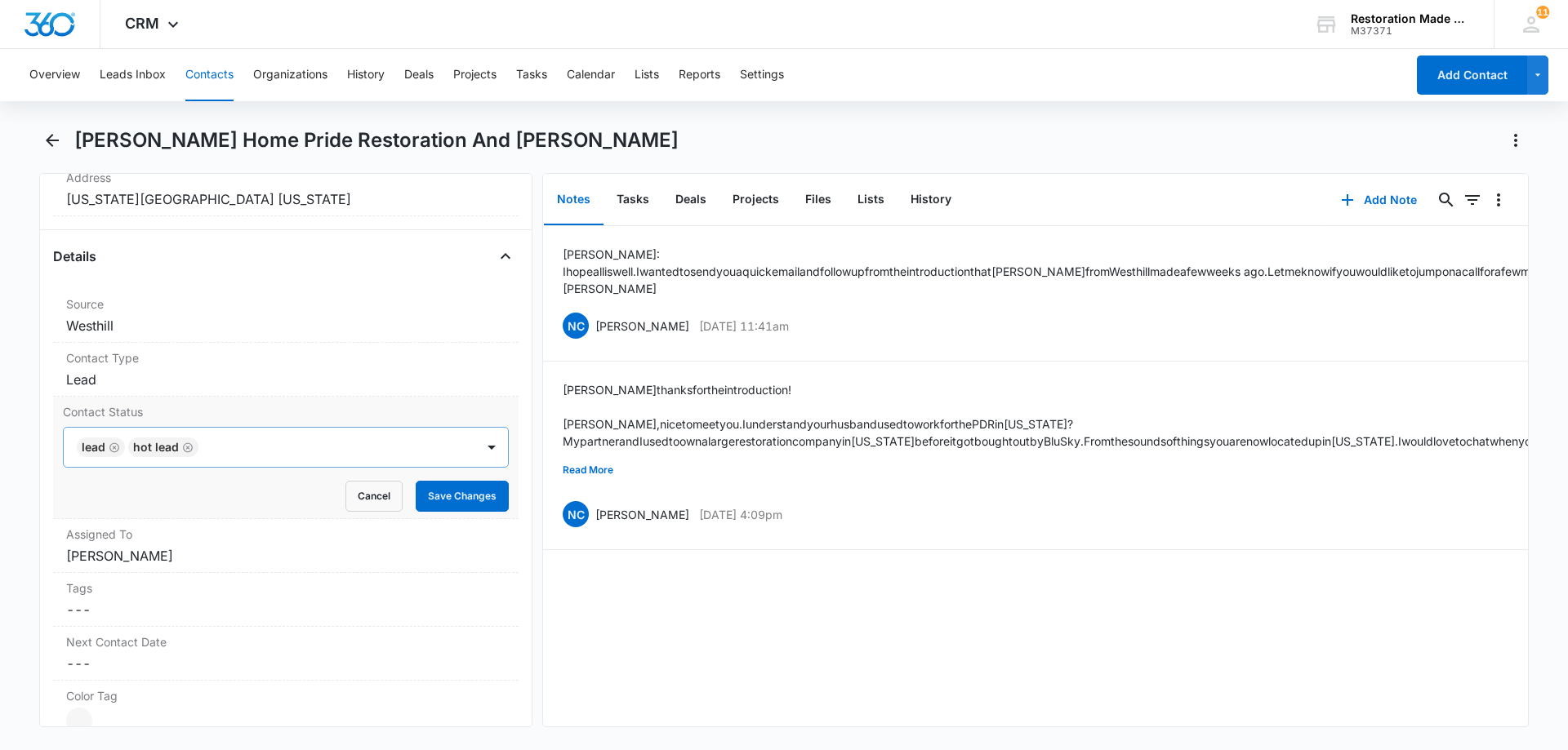
click at [189, 442] on icon "Remove Hot Lead" at bounding box center [187, 447] width 11 height 12
click at [444, 481] on button "Save Changes" at bounding box center [462, 496] width 93 height 31
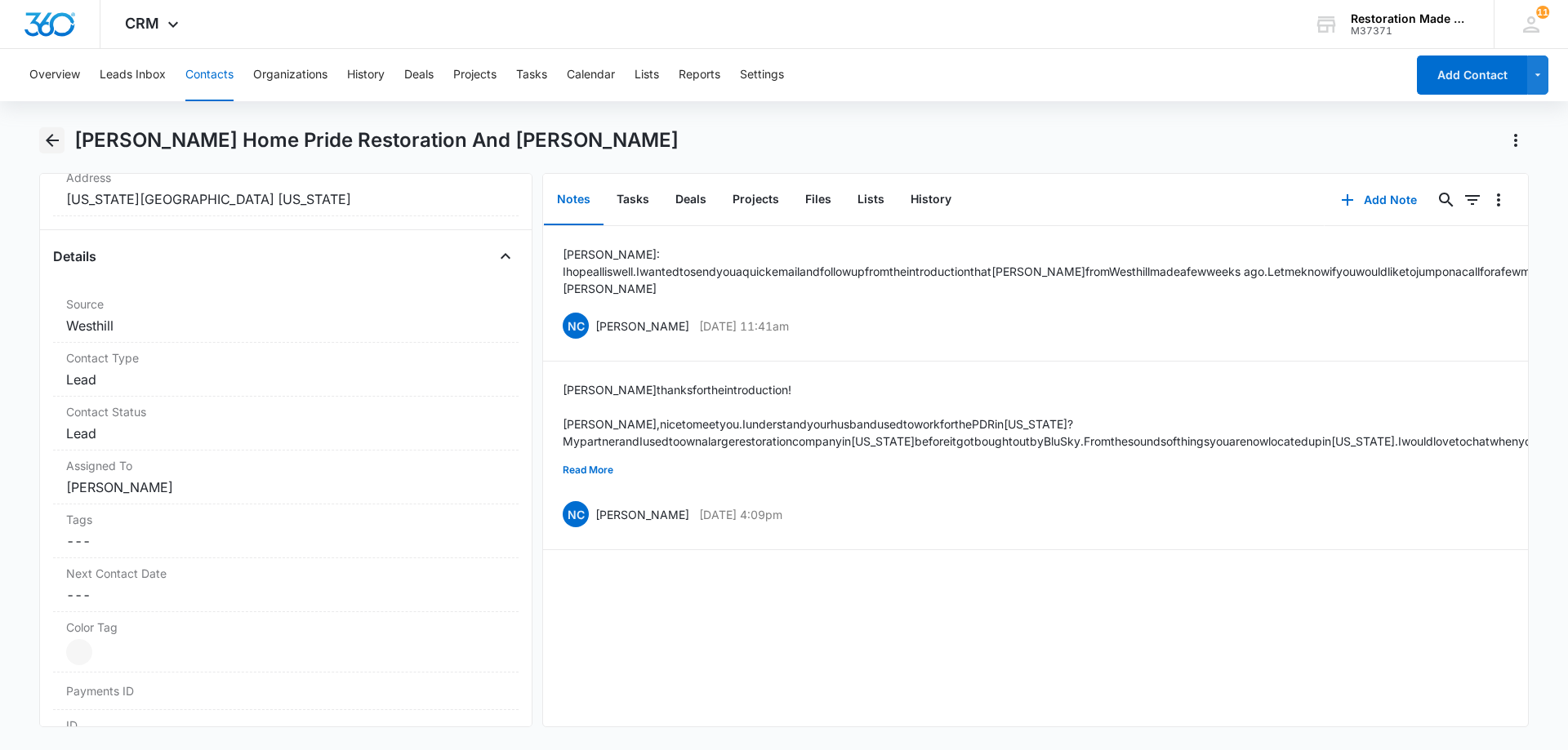
click at [53, 143] on icon "Back" at bounding box center [52, 141] width 20 height 20
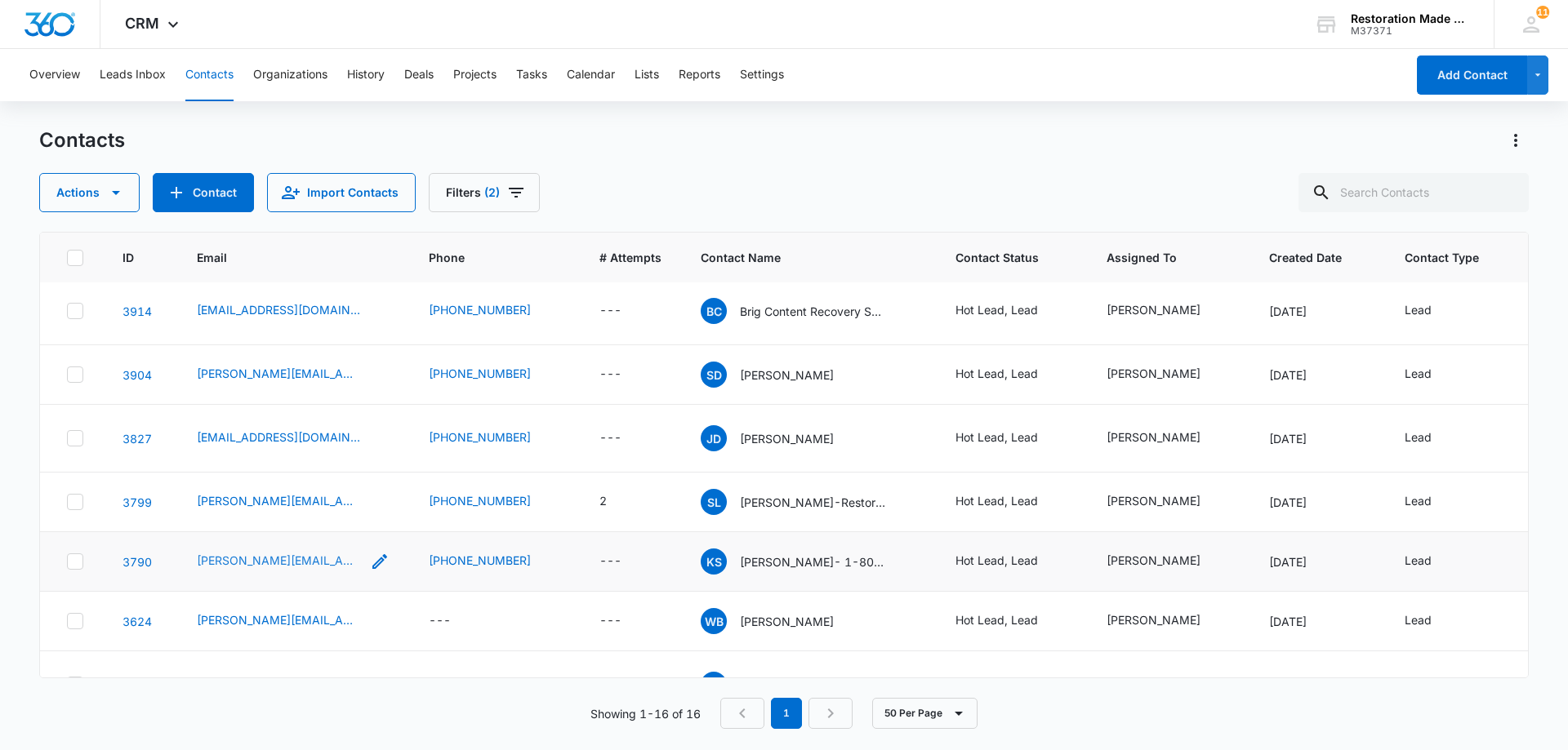
scroll to position [408, 0]
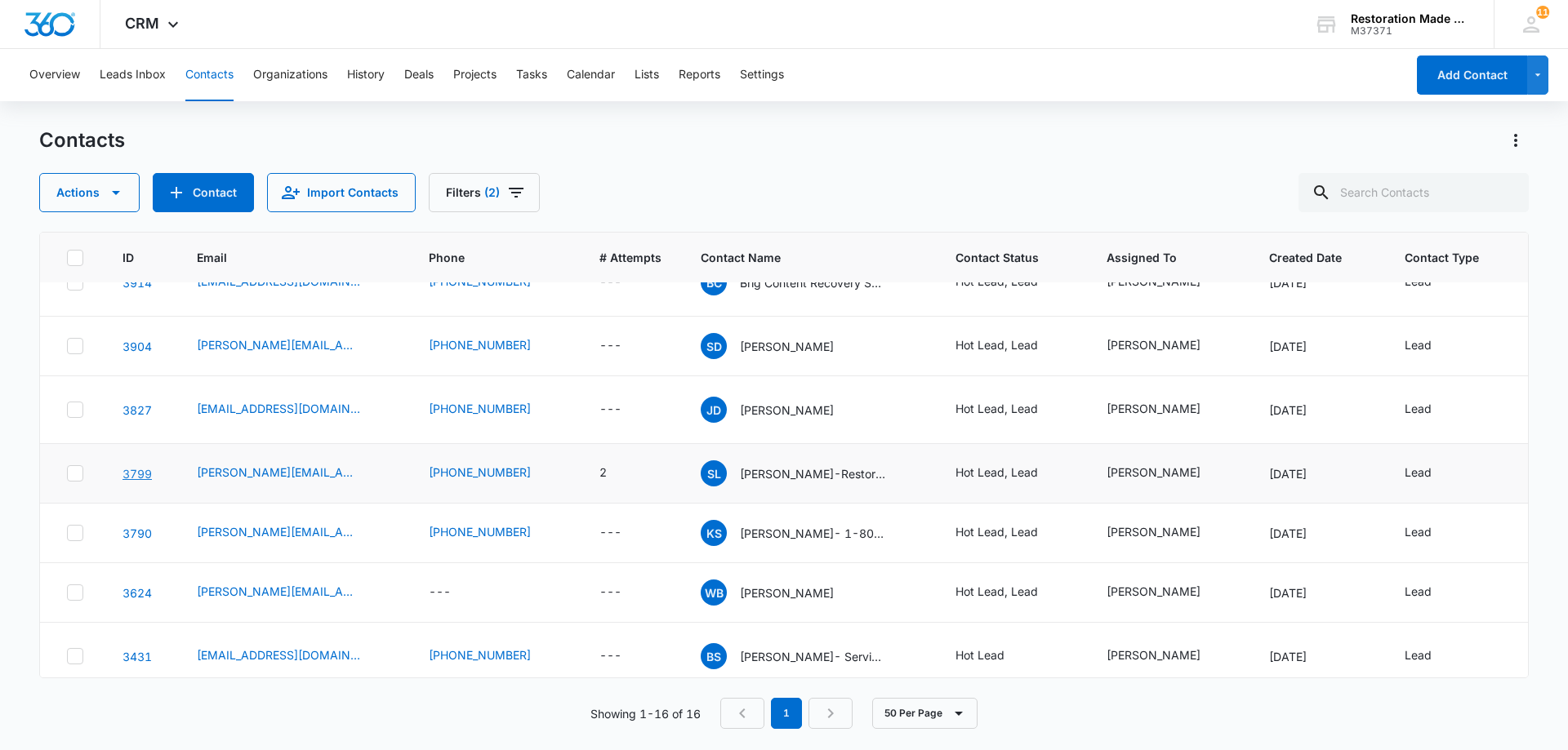
click at [145, 467] on link "3799" at bounding box center [137, 474] width 29 height 14
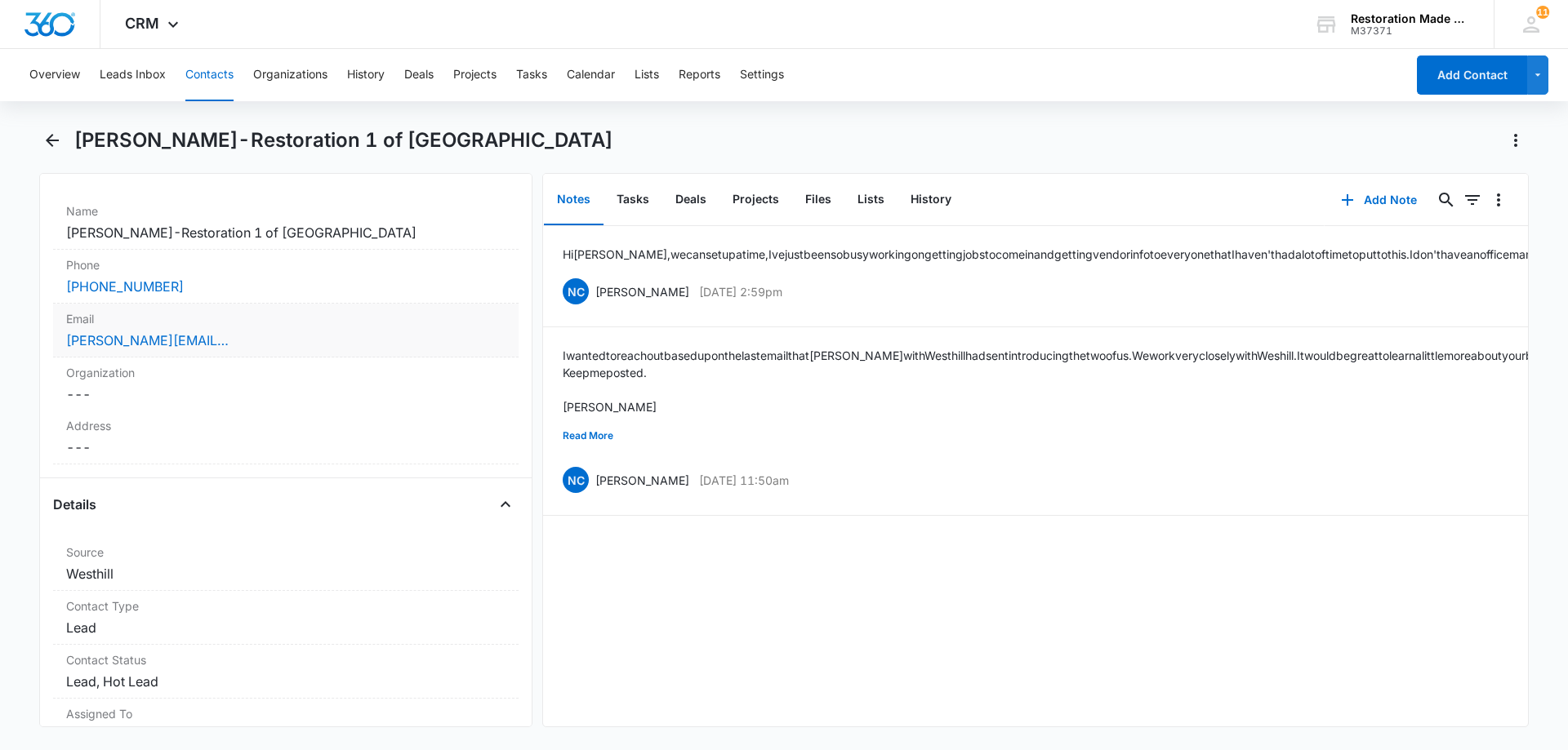
scroll to position [326, 0]
click at [1379, 201] on button "Add Note" at bounding box center [1378, 200] width 109 height 39
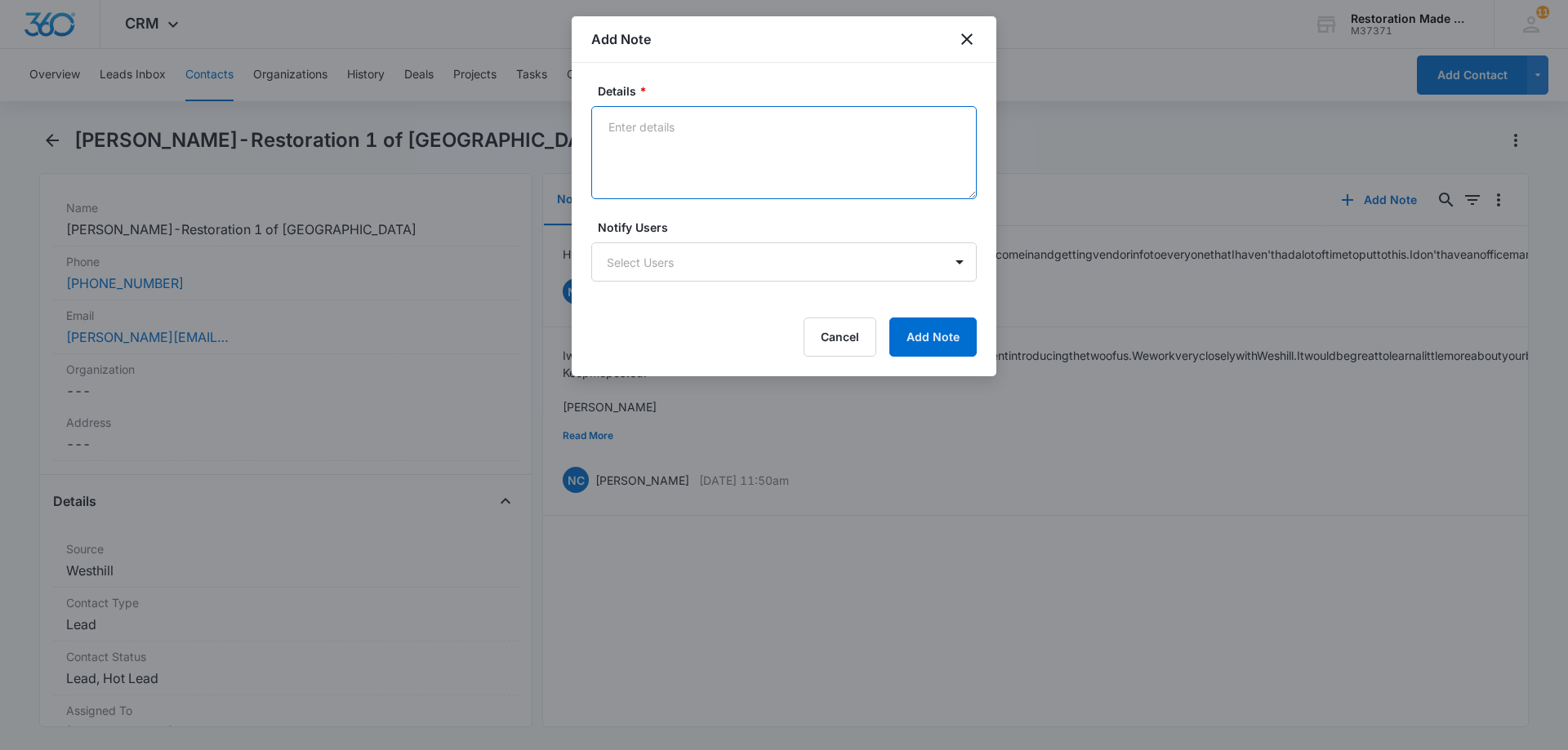
click at [738, 152] on textarea "Details *" at bounding box center [783, 153] width 385 height 93
paste textarea "[PERSON_NAME]: Happy [DATE]! I know you are super busy as it sounds like you ar…"
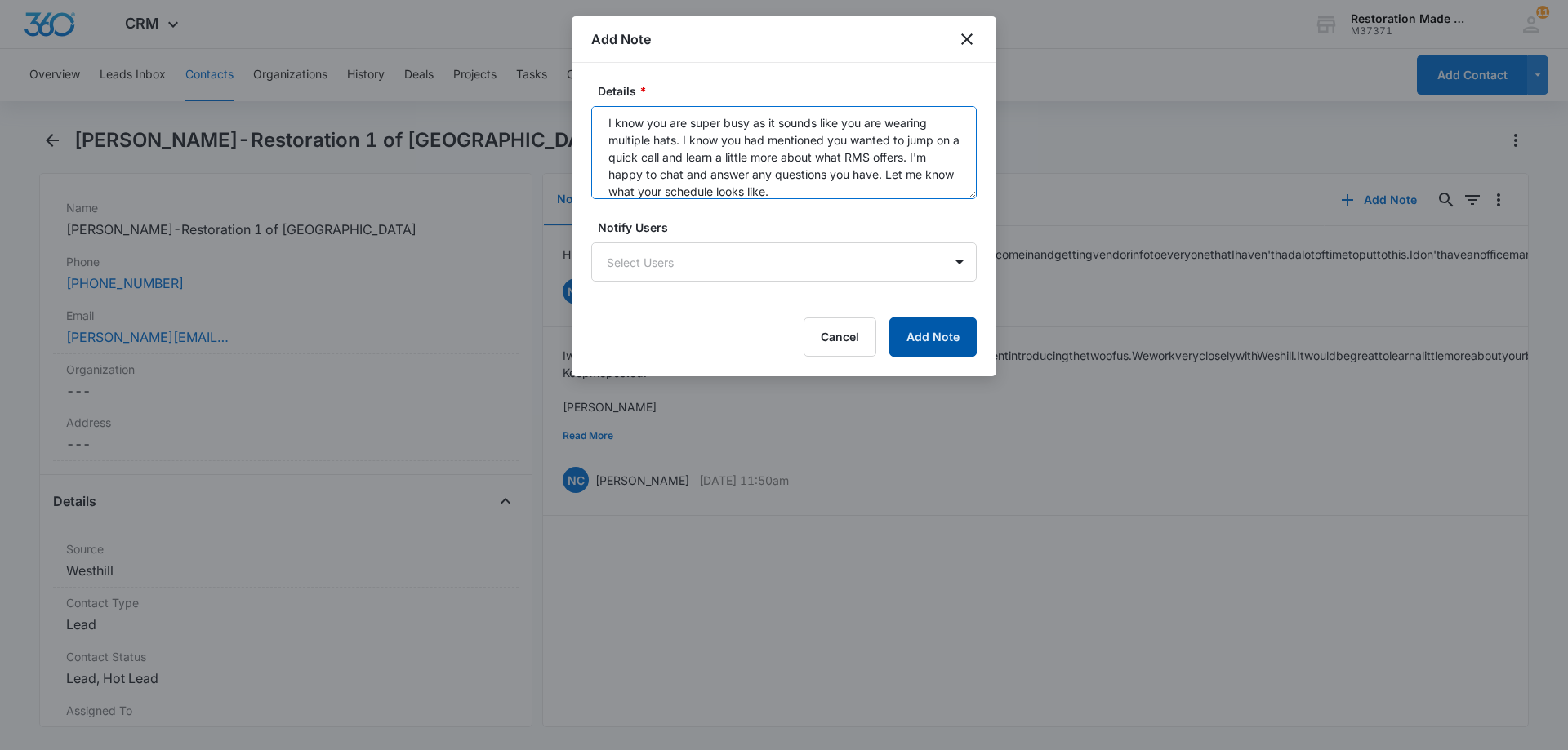
type textarea "[PERSON_NAME]: Happy [DATE]! I know you are super busy as it sounds like you ar…"
click at [937, 339] on button "Add Note" at bounding box center [932, 337] width 88 height 39
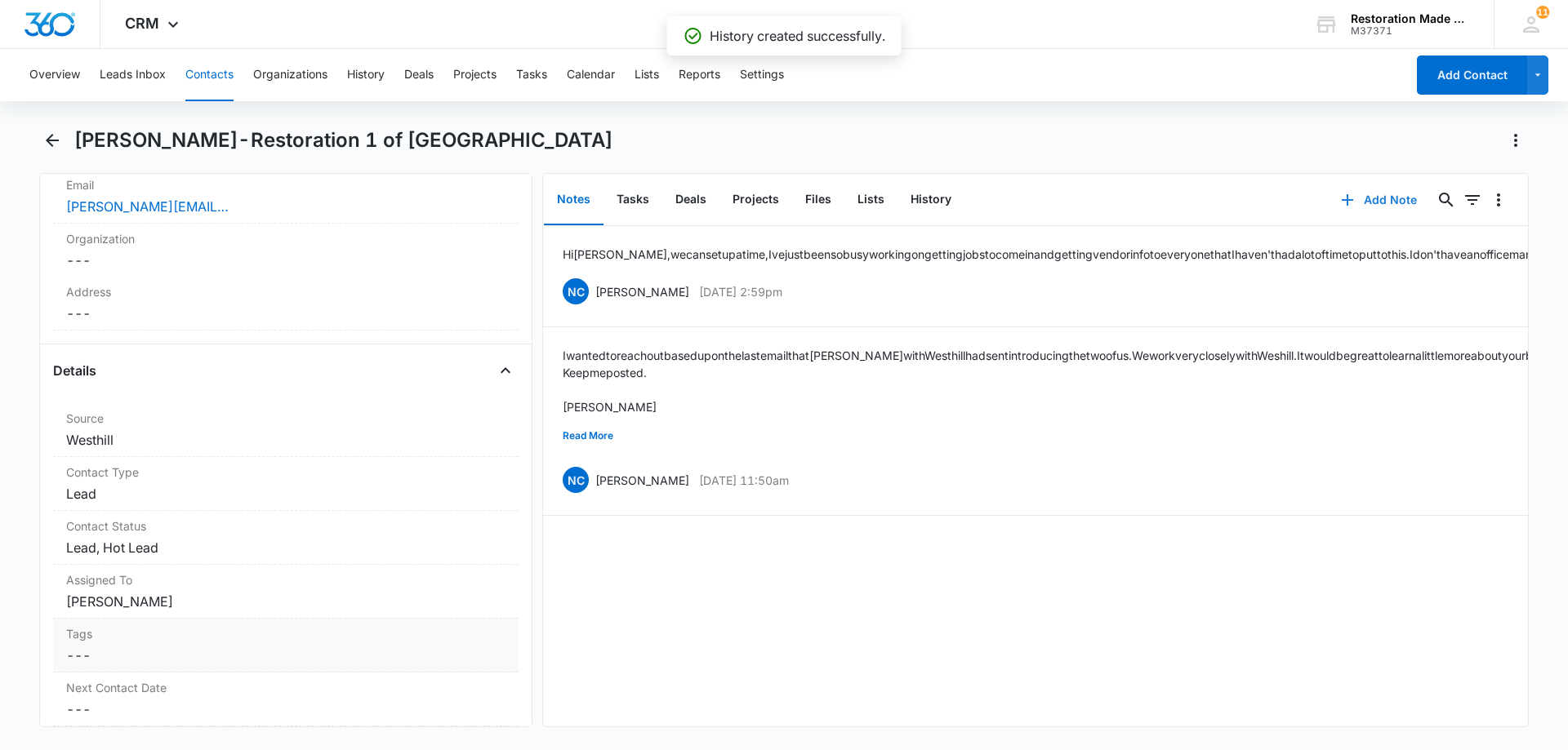
scroll to position [490, 0]
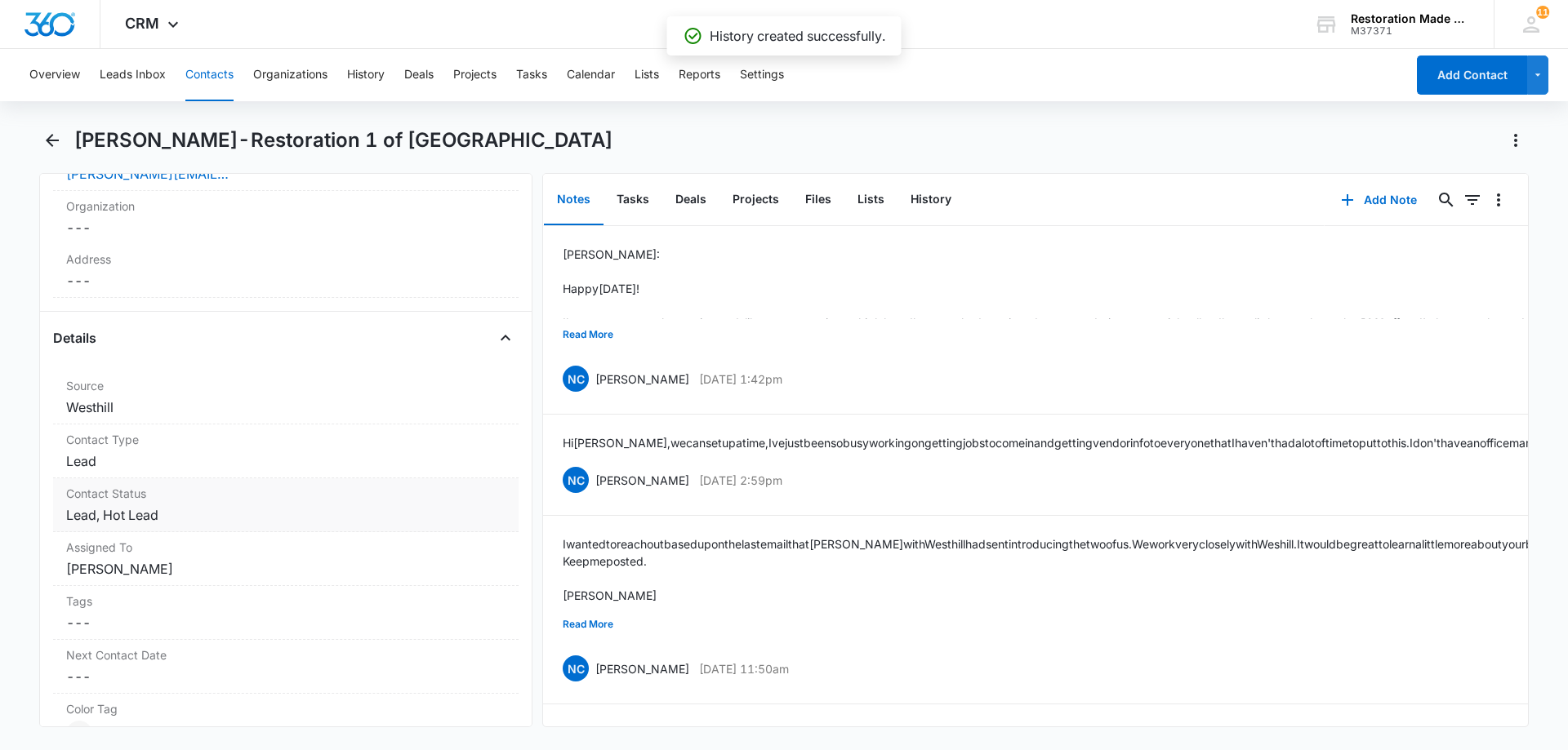
click at [211, 505] on dd "Cancel Save Changes Lead, Hot Lead" at bounding box center [286, 515] width 439 height 20
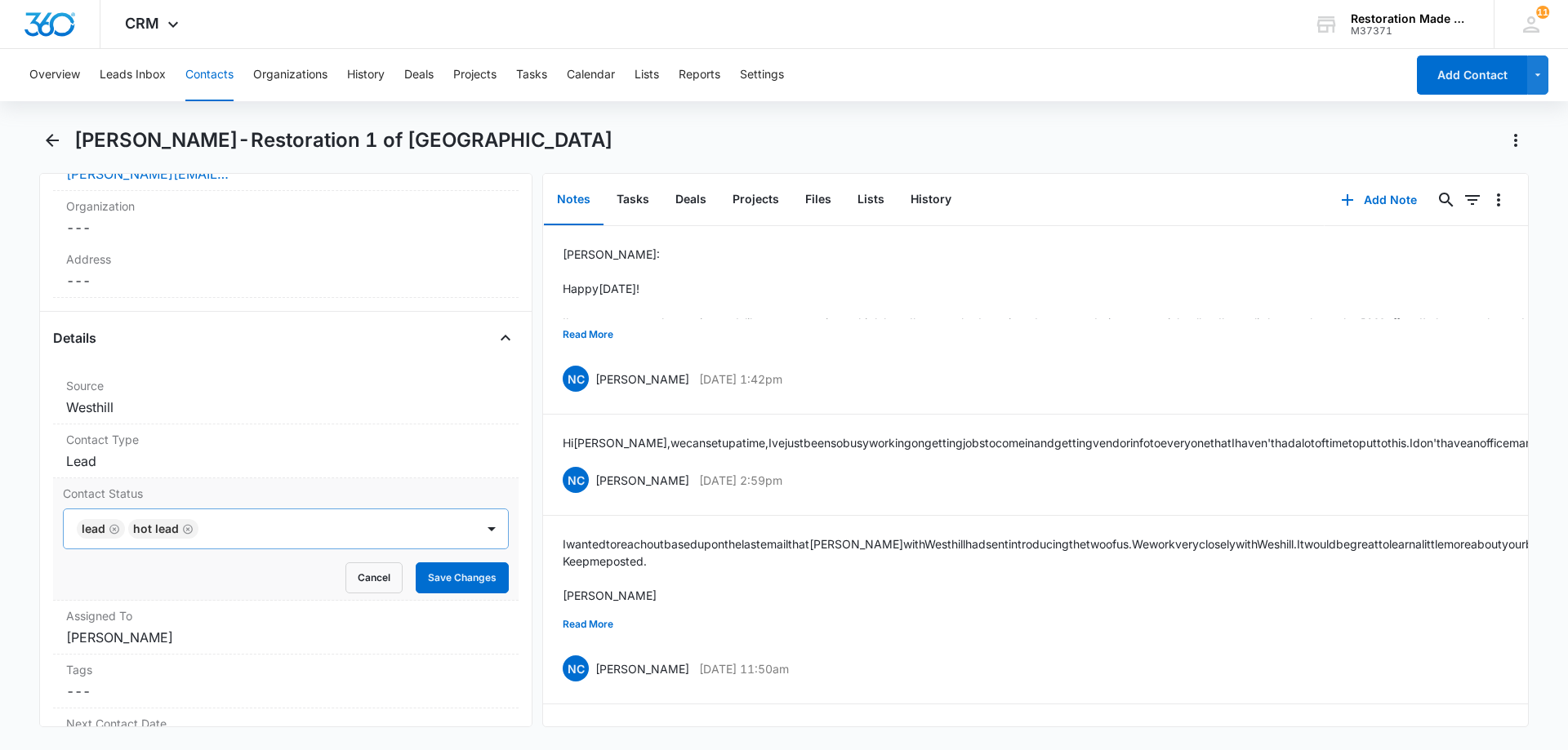
click at [188, 523] on icon "Remove Hot Lead" at bounding box center [187, 529] width 11 height 12
click at [450, 562] on button "Save Changes" at bounding box center [462, 577] width 93 height 31
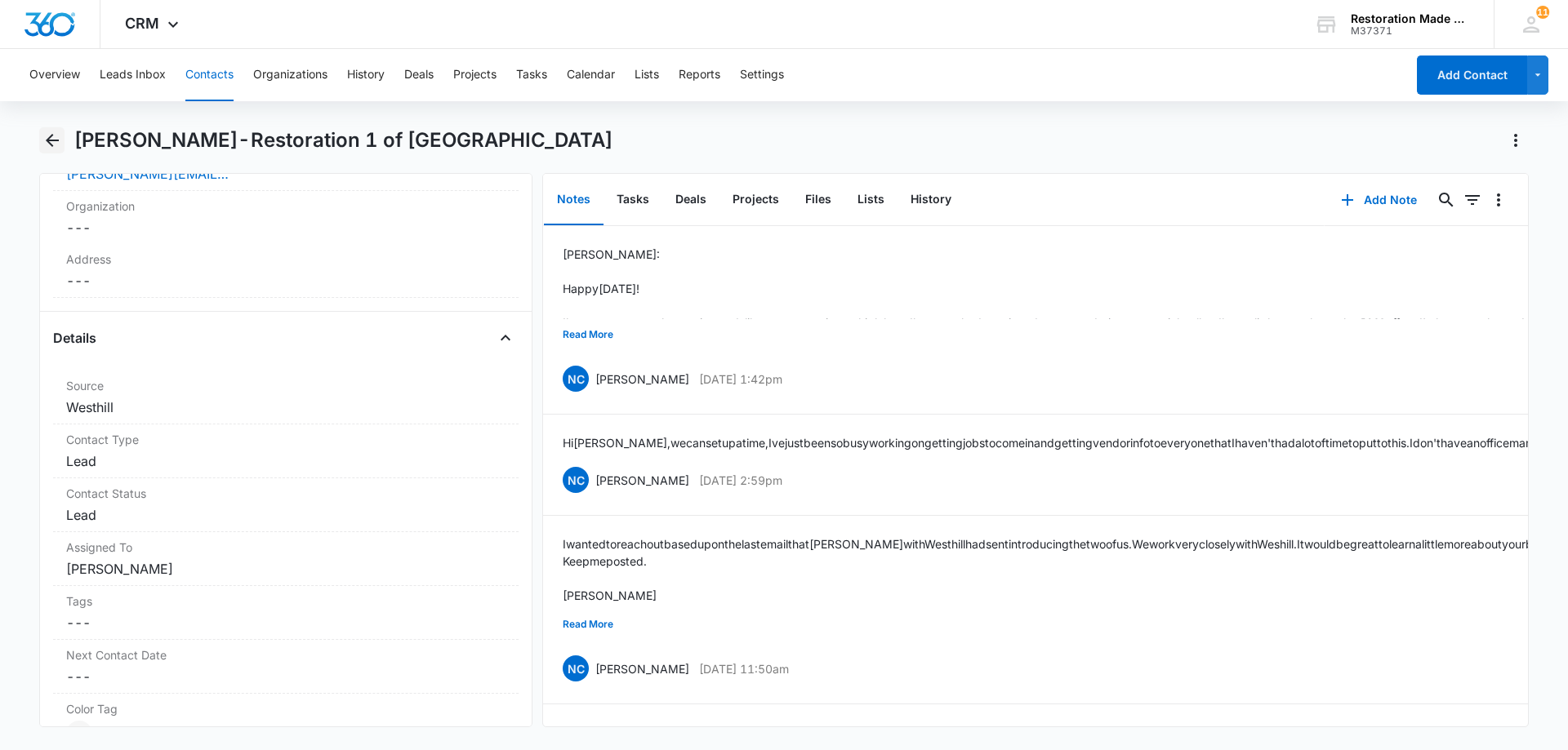
click at [58, 137] on icon "Back" at bounding box center [52, 141] width 20 height 20
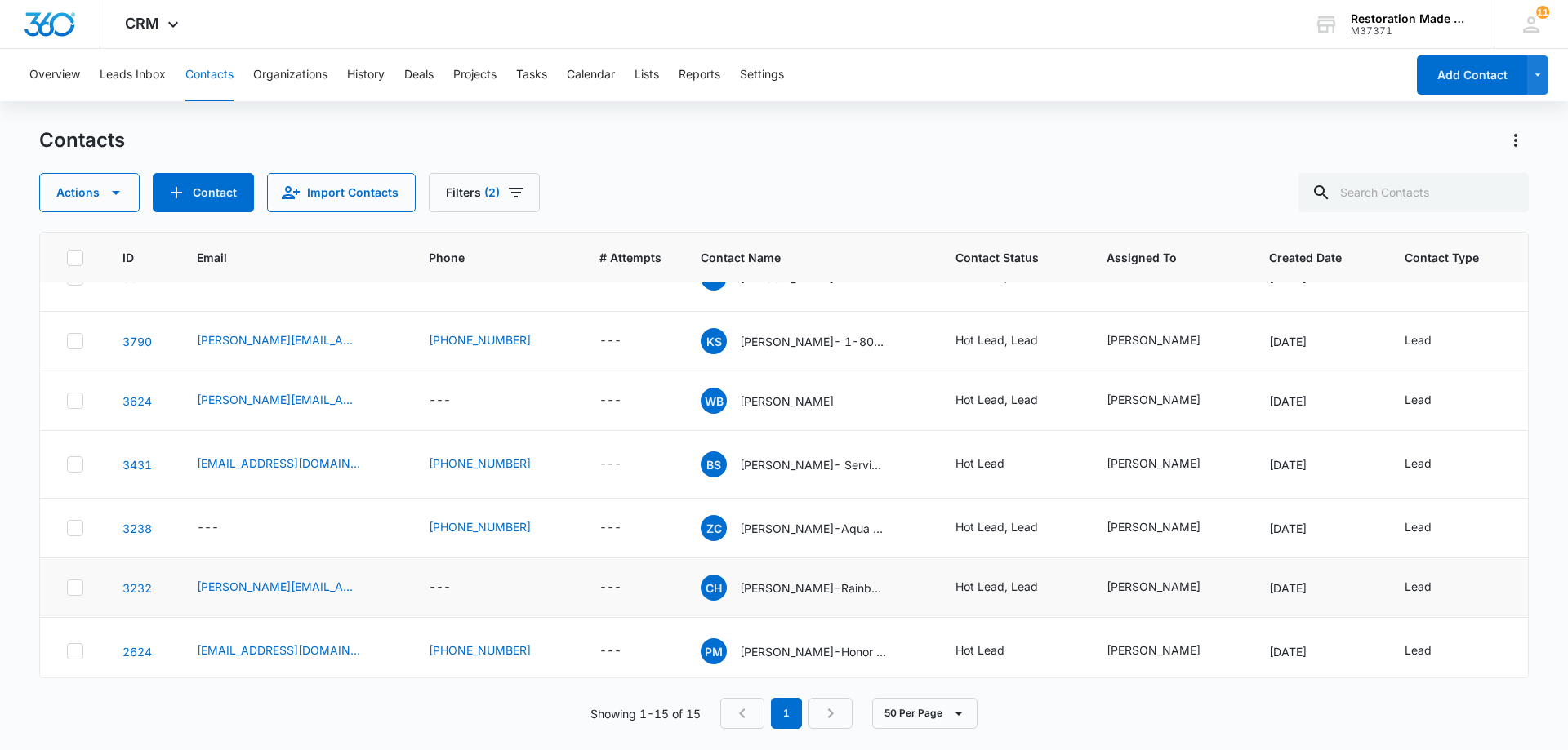
scroll to position [553, 0]
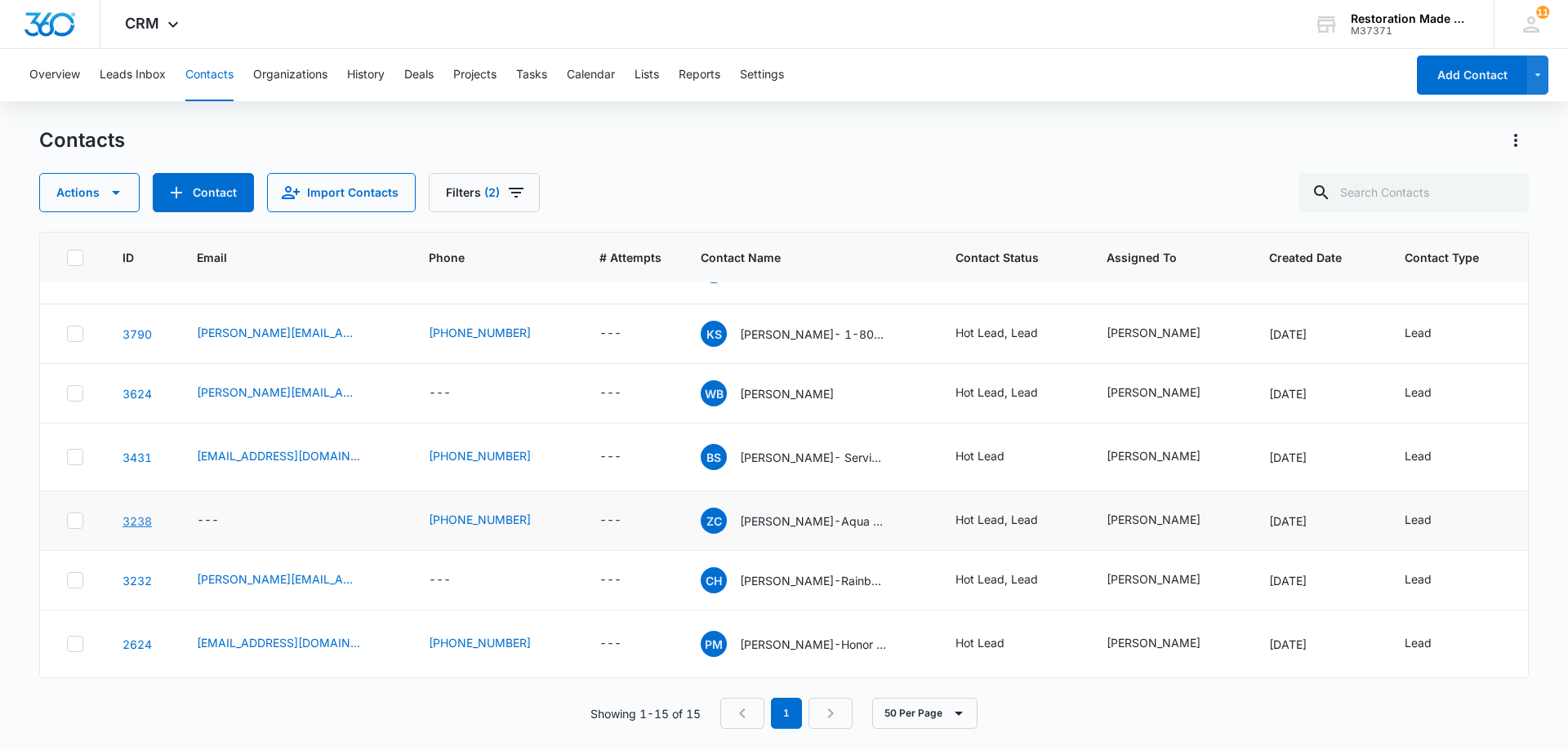
click at [137, 514] on link "3238" at bounding box center [137, 521] width 29 height 14
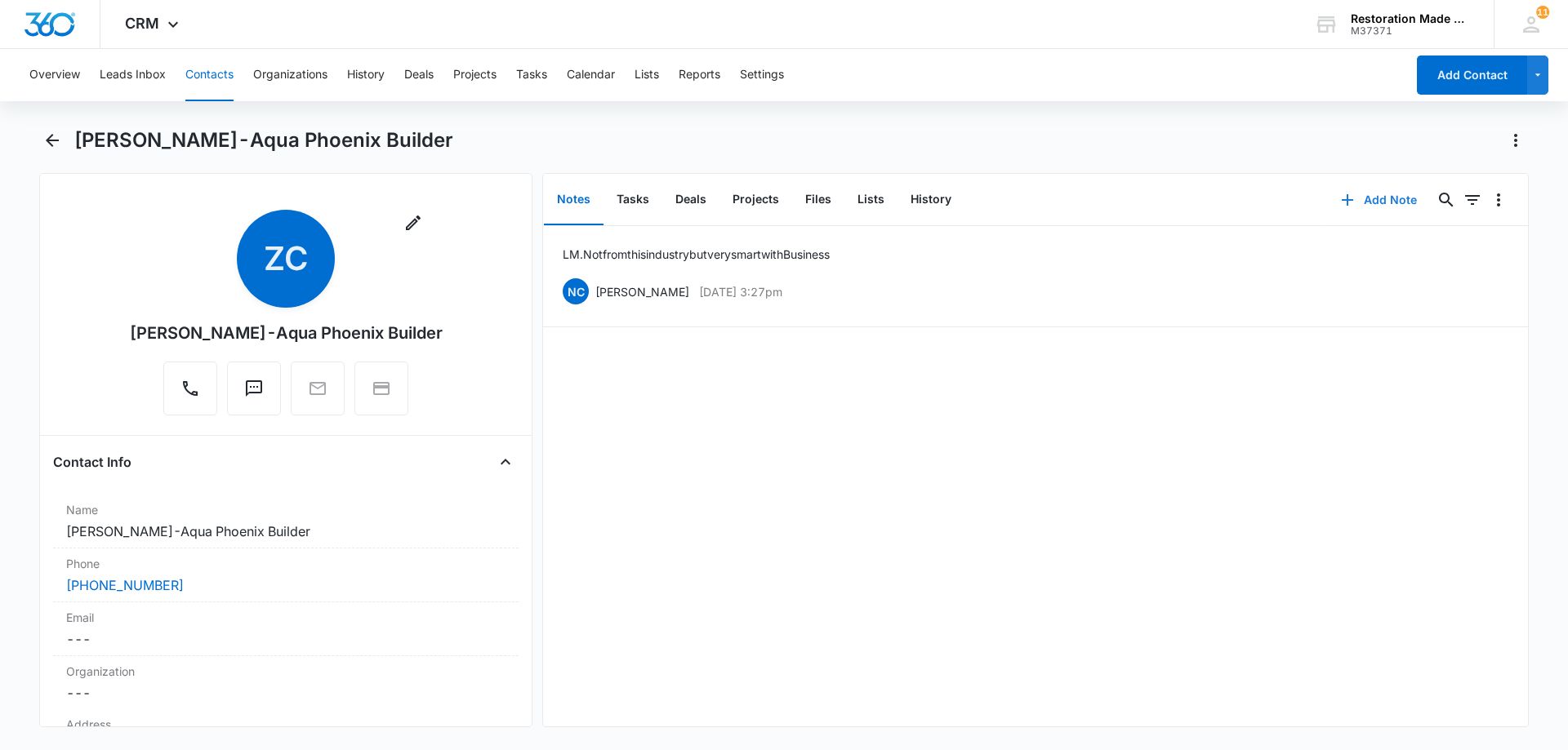
click at [1370, 202] on button "Add Note" at bounding box center [1378, 200] width 109 height 39
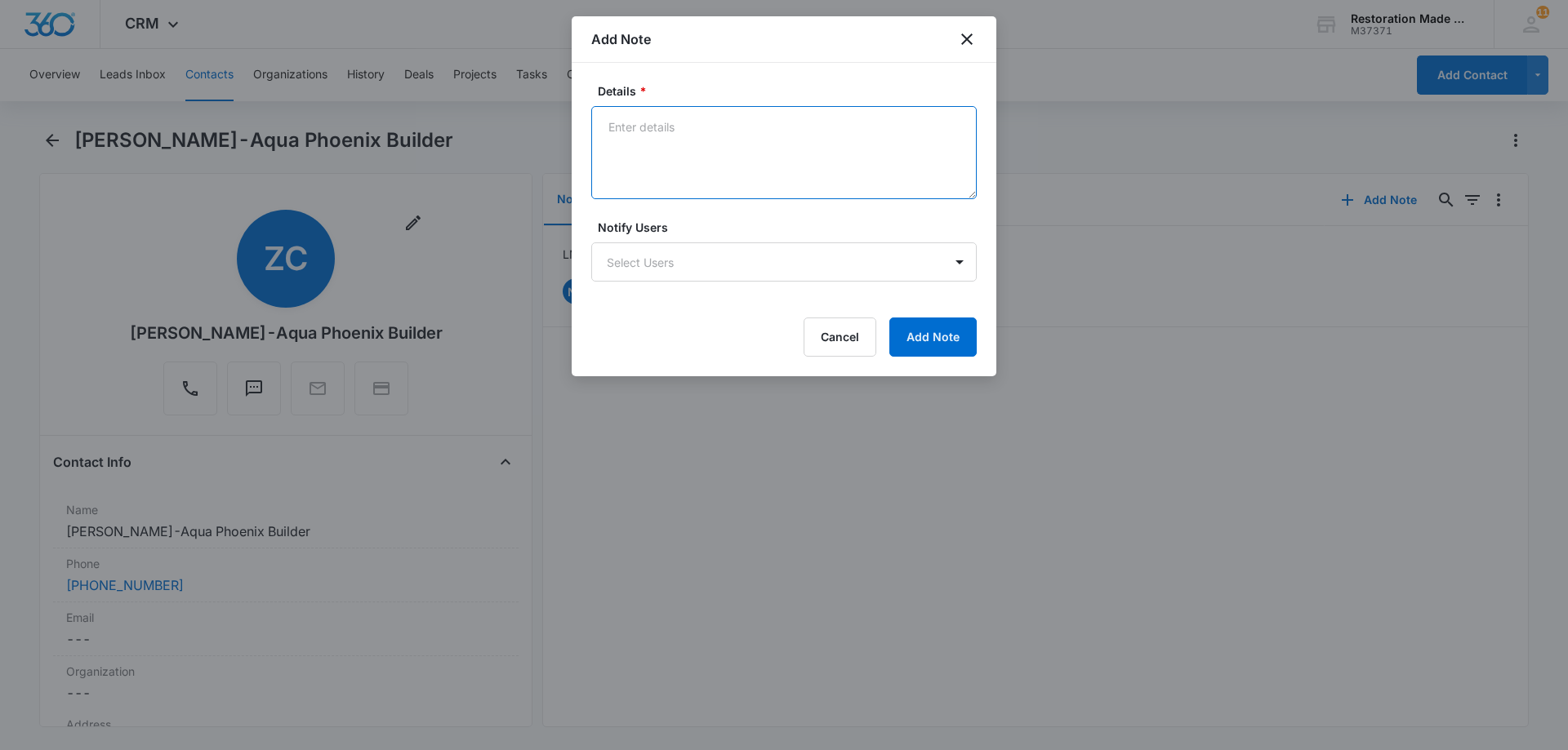
click at [727, 165] on textarea "Details *" at bounding box center [783, 153] width 385 height 93
type textarea "sent Text"
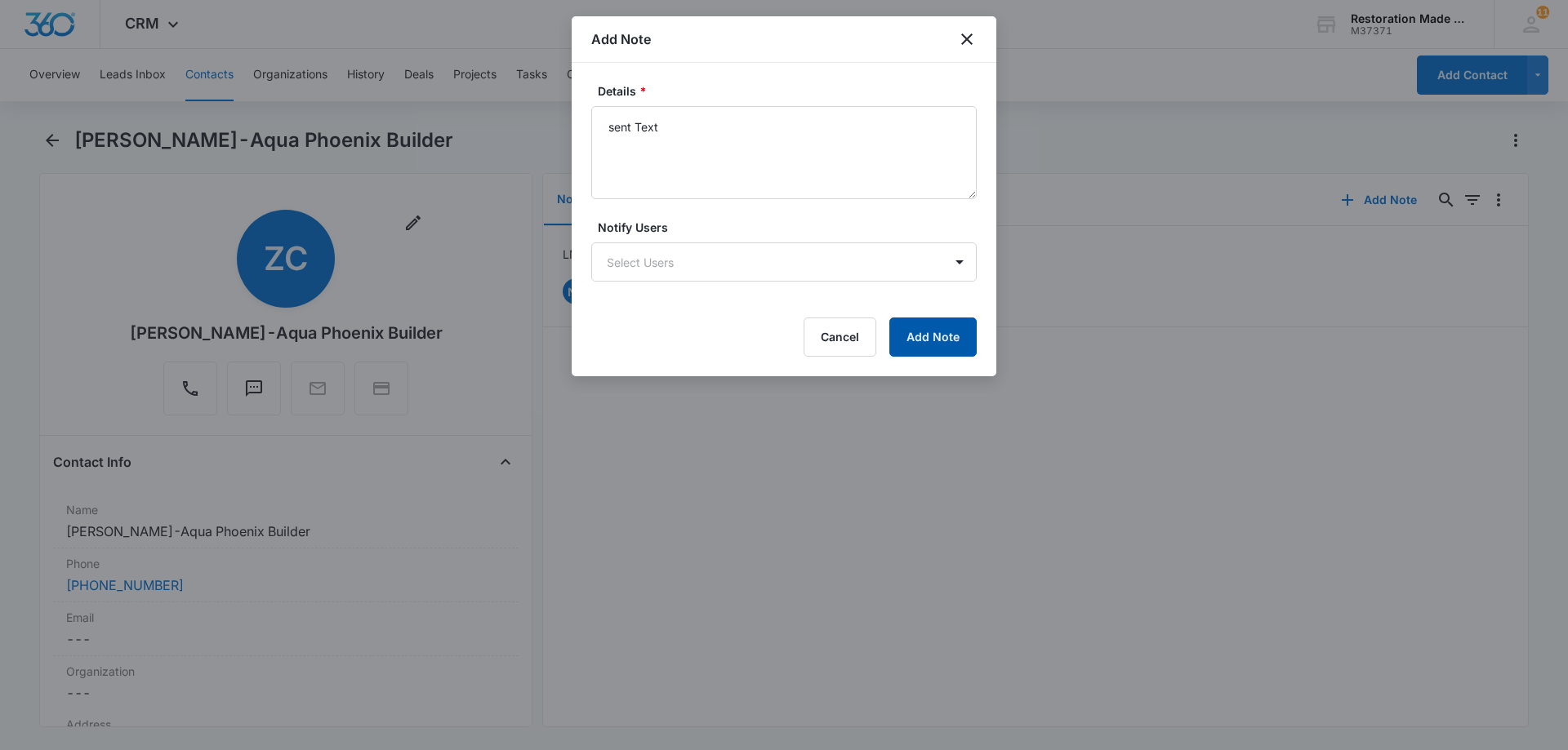
click at [944, 335] on button "Add Note" at bounding box center [932, 337] width 88 height 39
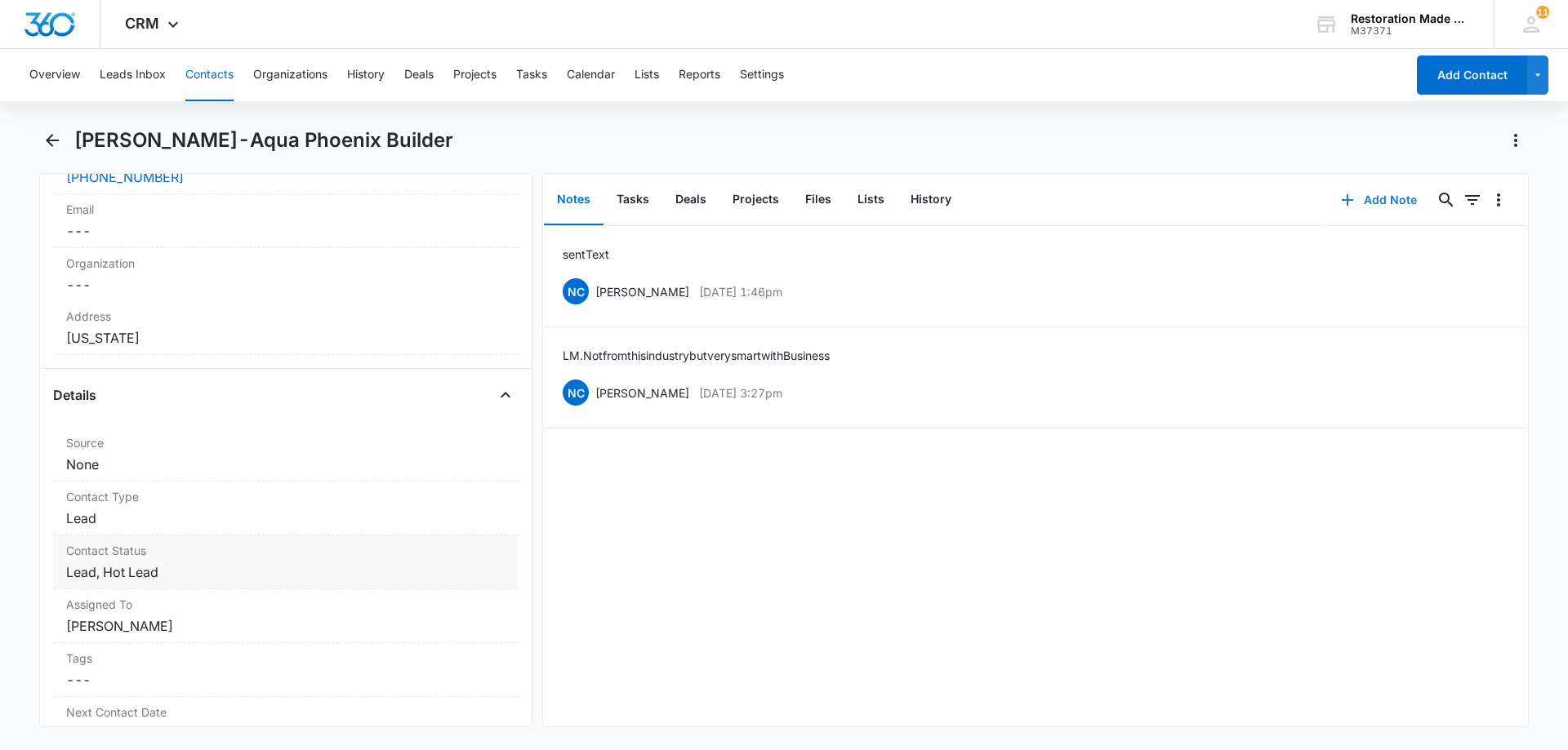
scroll to position [490, 0]
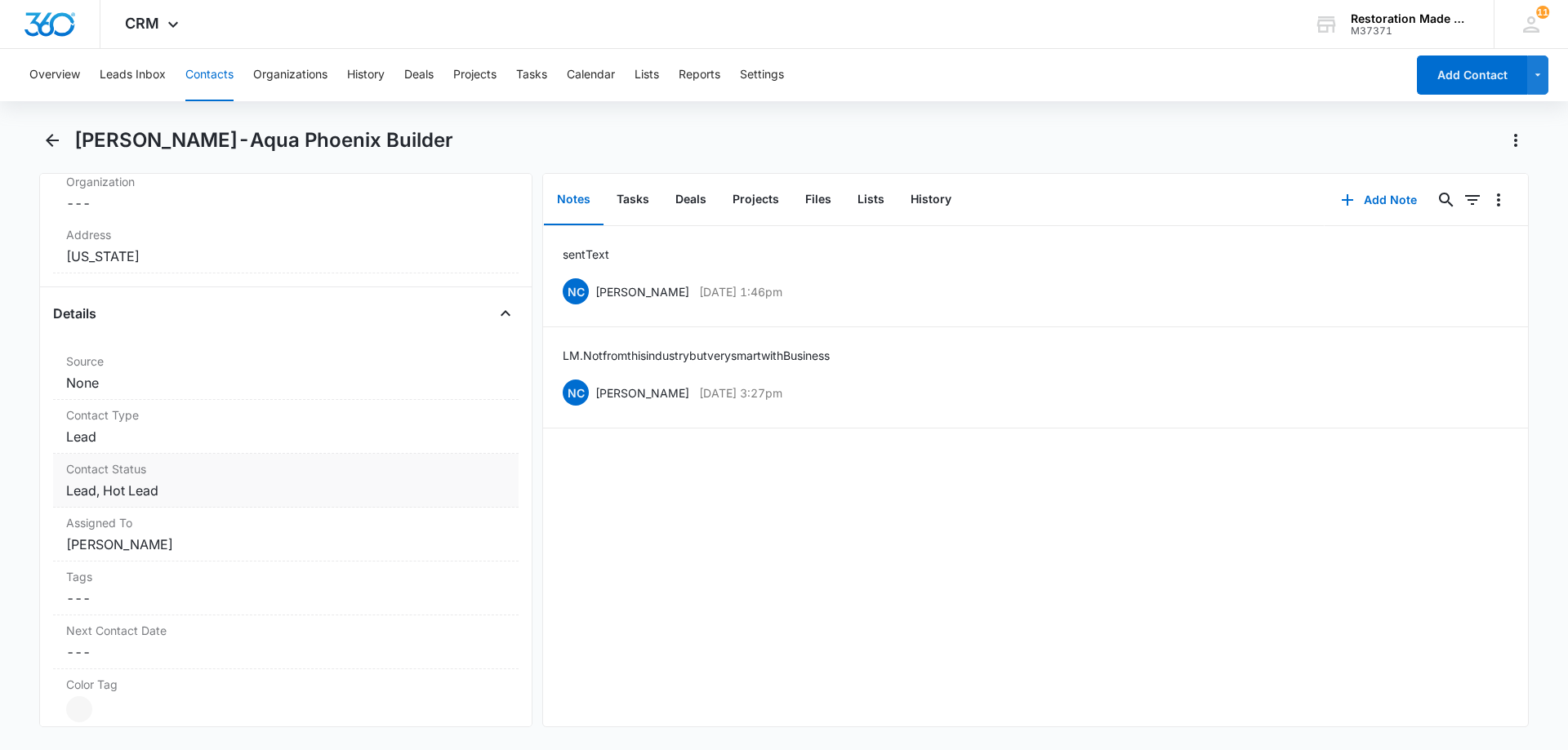
click at [228, 495] on dd "Cancel Save Changes Lead, Hot Lead" at bounding box center [286, 491] width 439 height 20
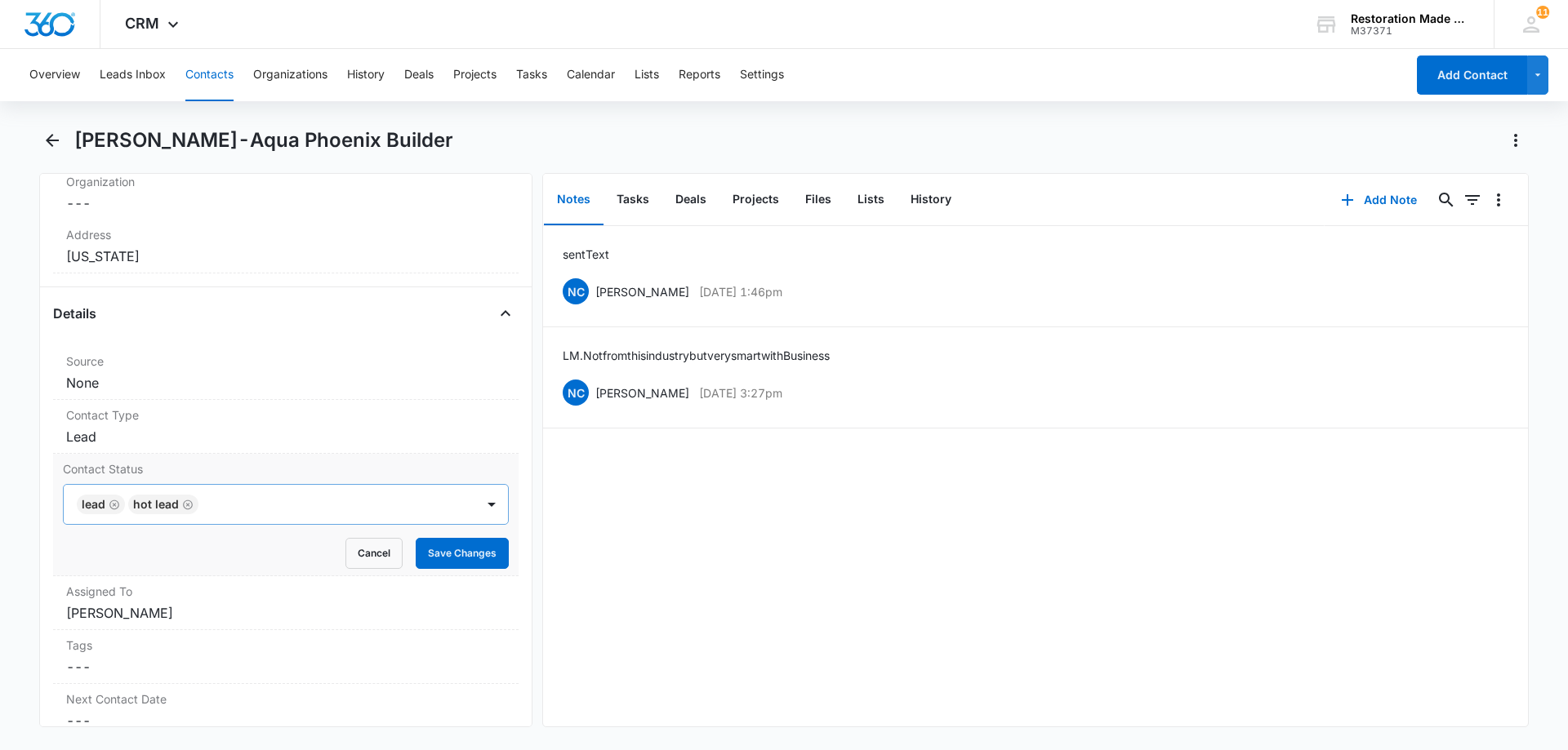
click at [184, 505] on icon "Remove Hot Lead" at bounding box center [187, 505] width 11 height 12
click at [470, 550] on button "Save Changes" at bounding box center [462, 553] width 93 height 31
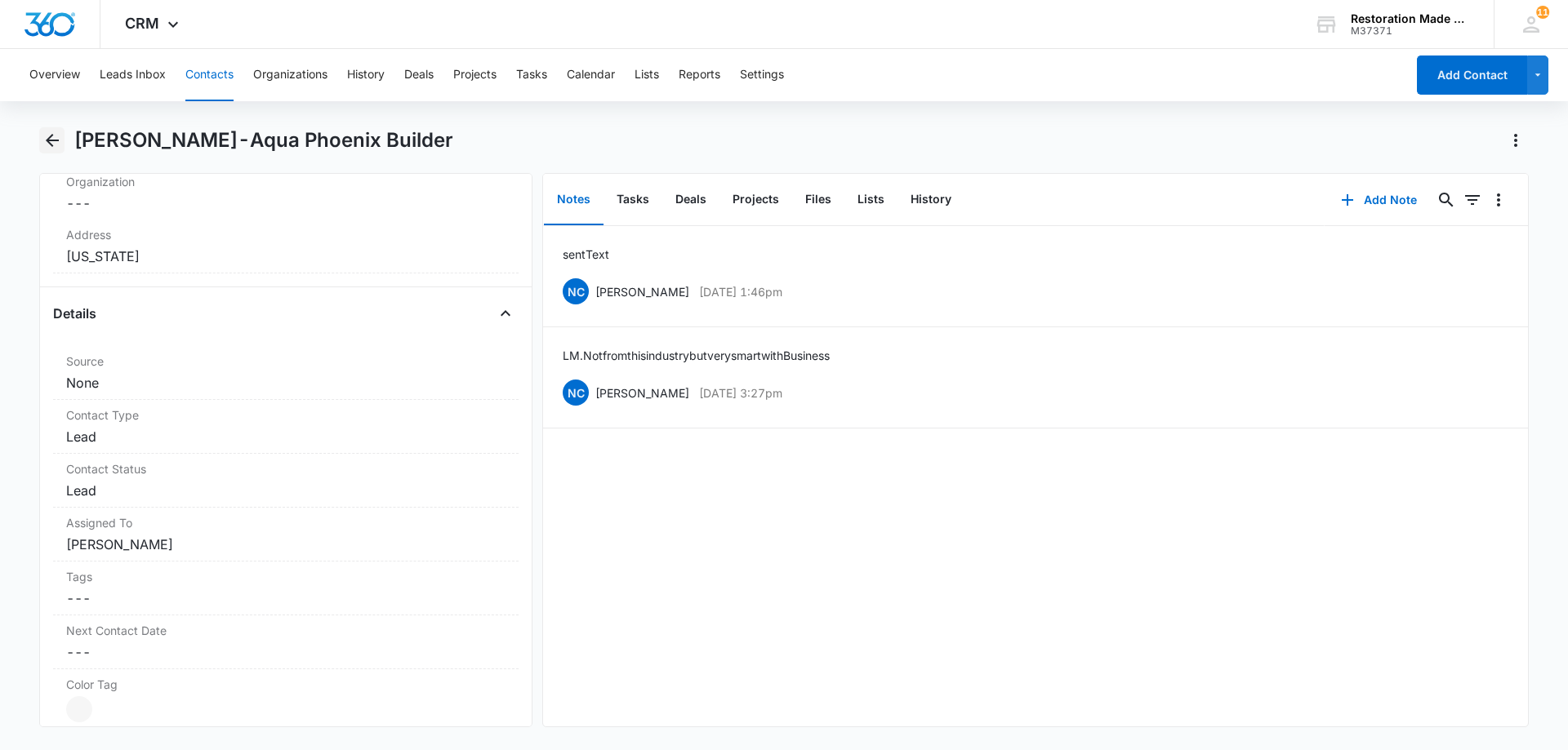
click at [49, 139] on icon "Back" at bounding box center [52, 141] width 13 height 13
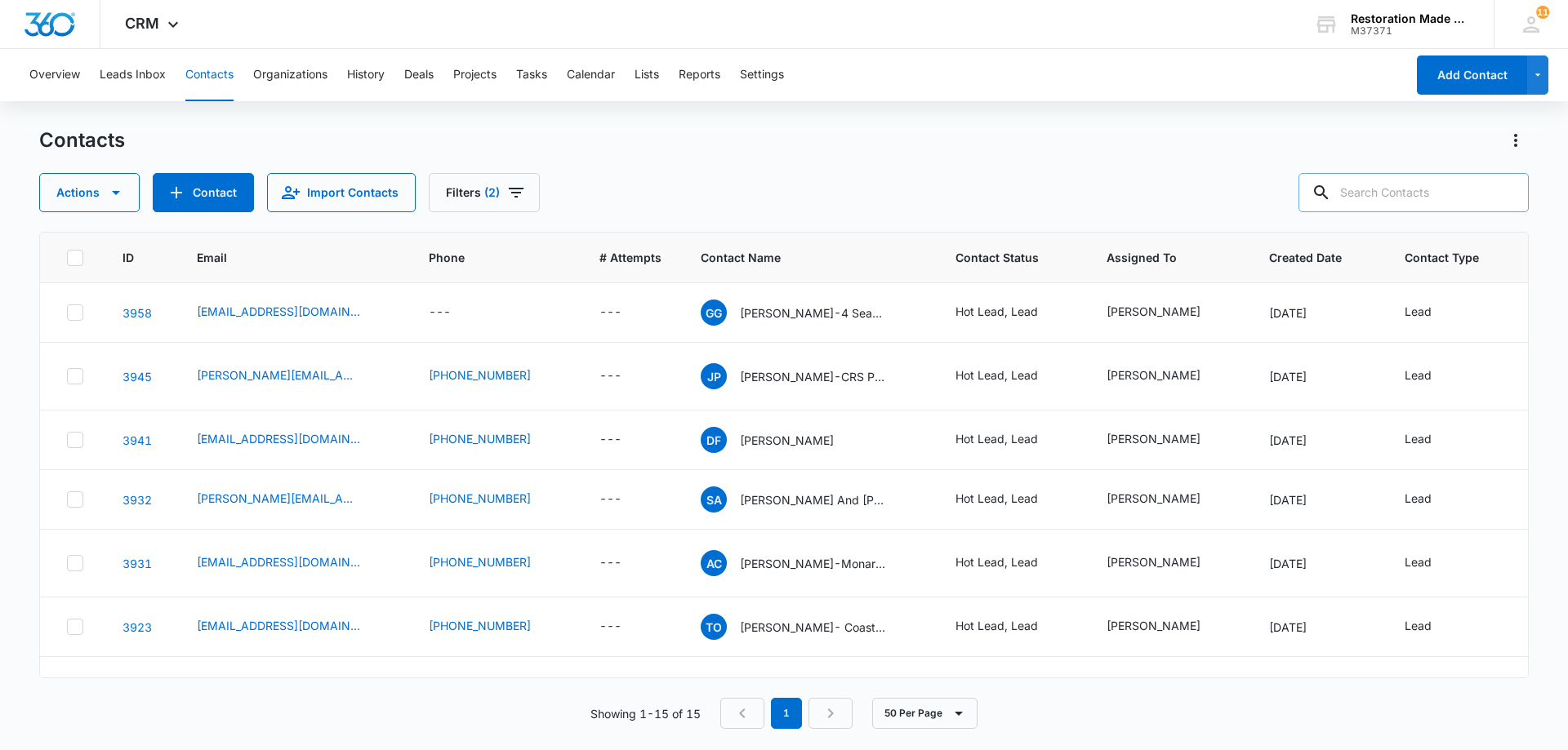
scroll to position [553, 0]
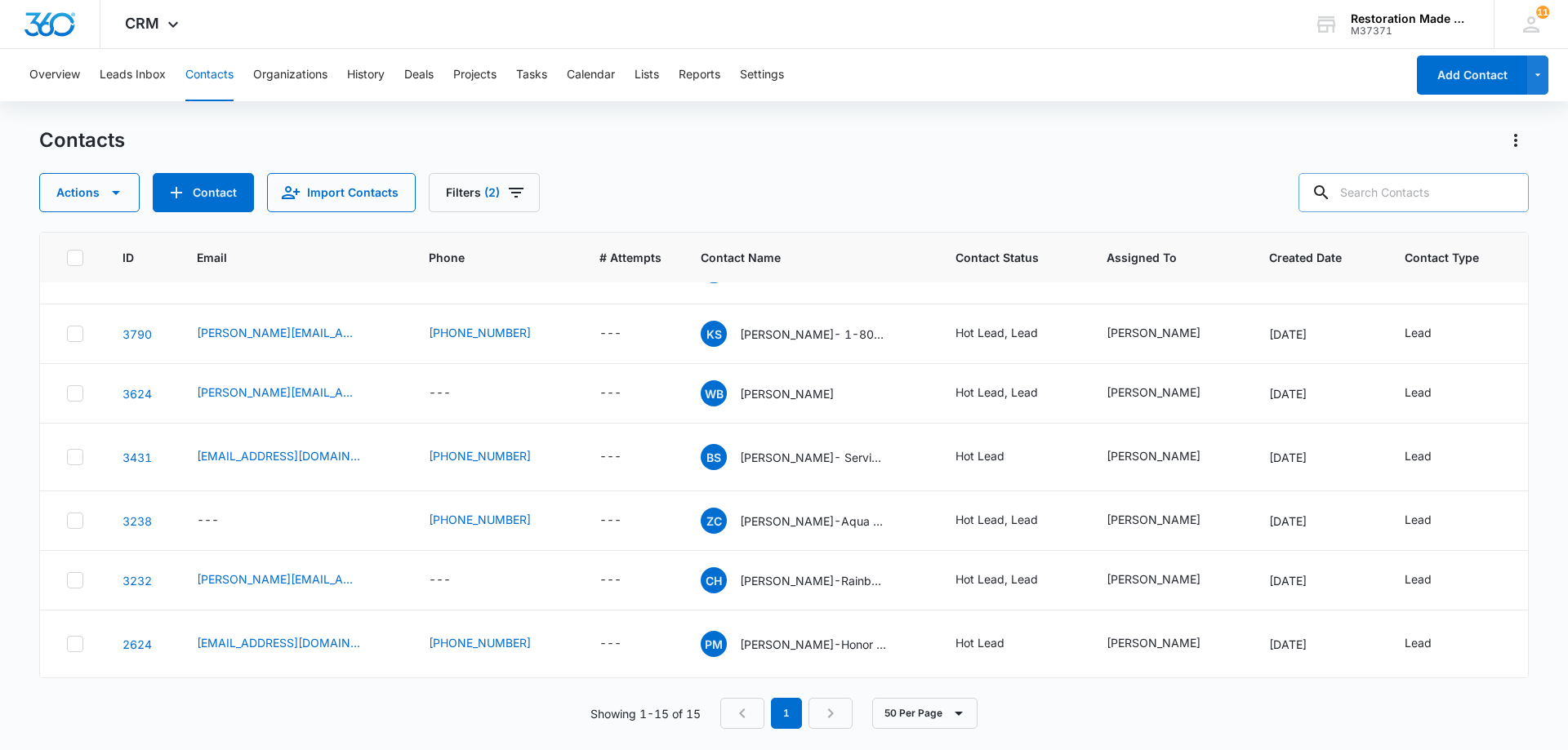
click at [1387, 201] on input "text" at bounding box center [1413, 193] width 230 height 39
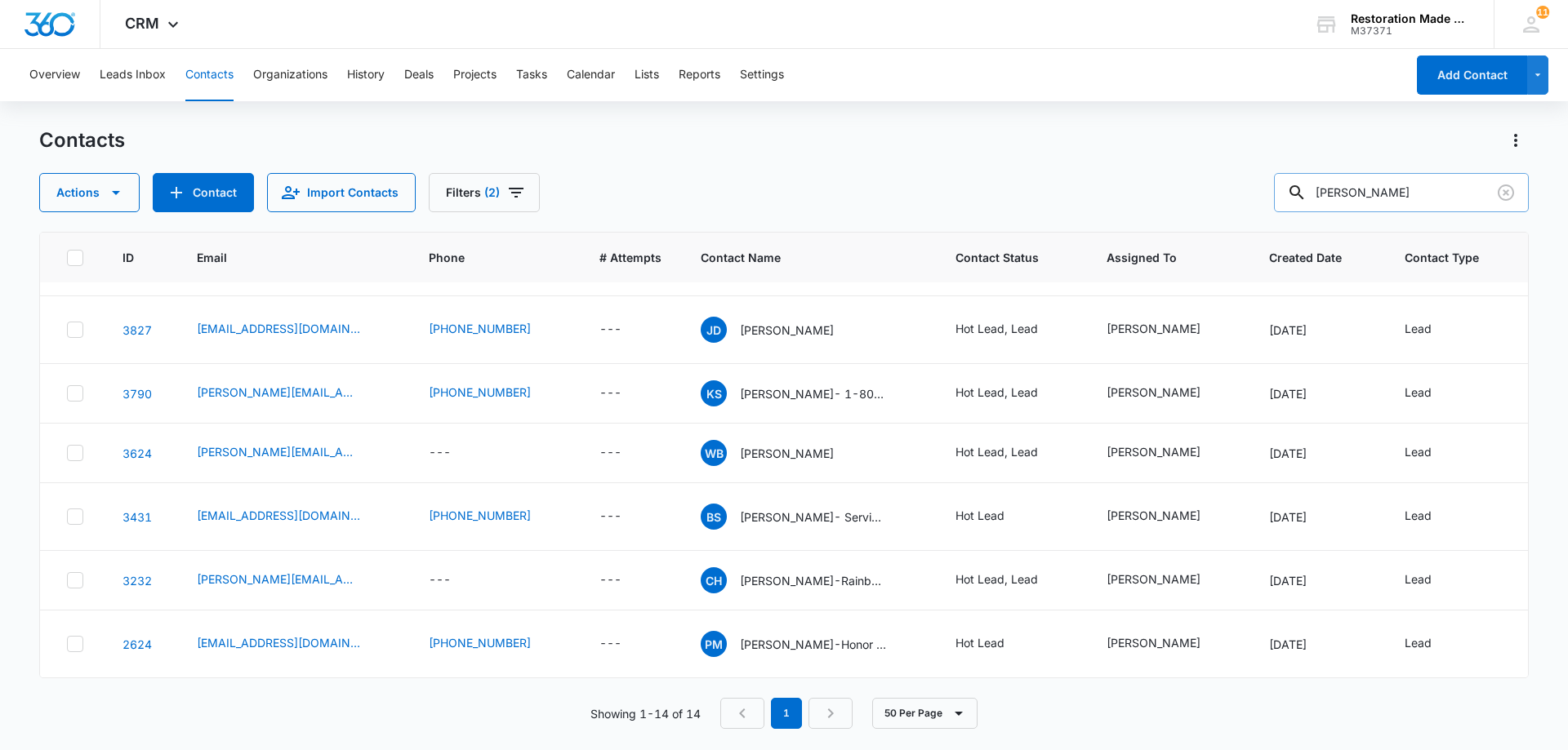
scroll to position [494, 0]
click at [514, 189] on icon "Filters" at bounding box center [516, 192] width 15 height 10
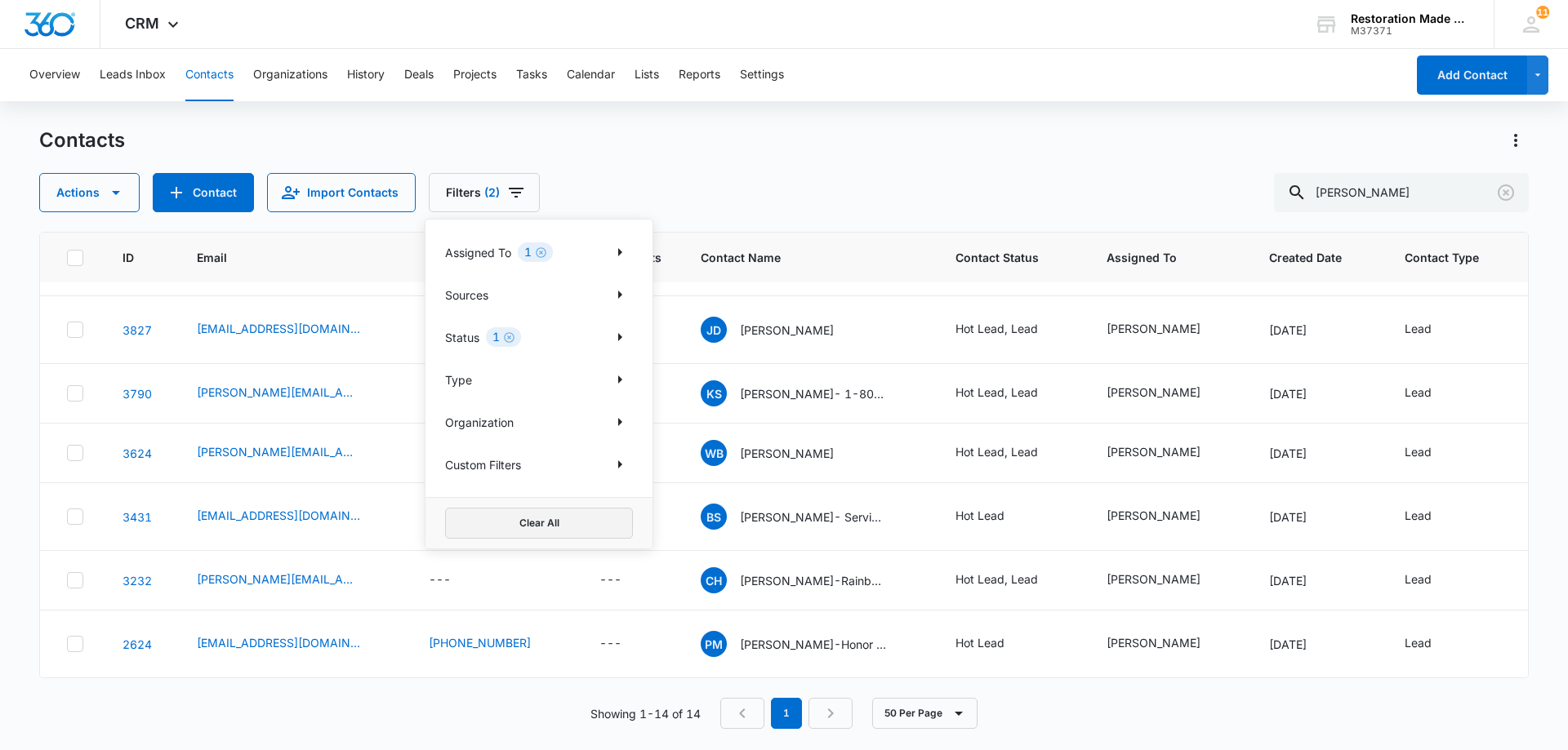
click at [543, 530] on button "Clear All" at bounding box center [538, 523] width 187 height 31
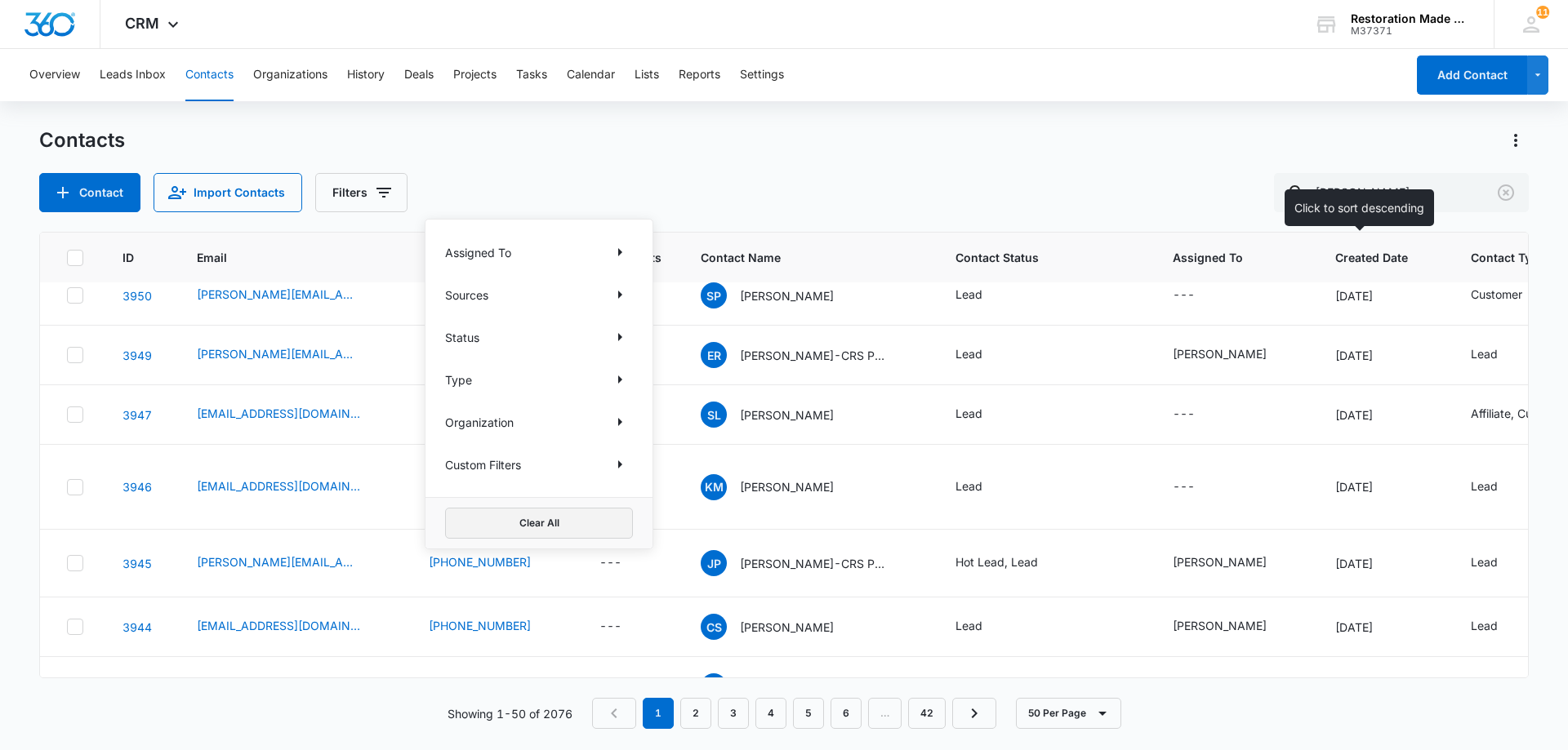
scroll to position [0, 0]
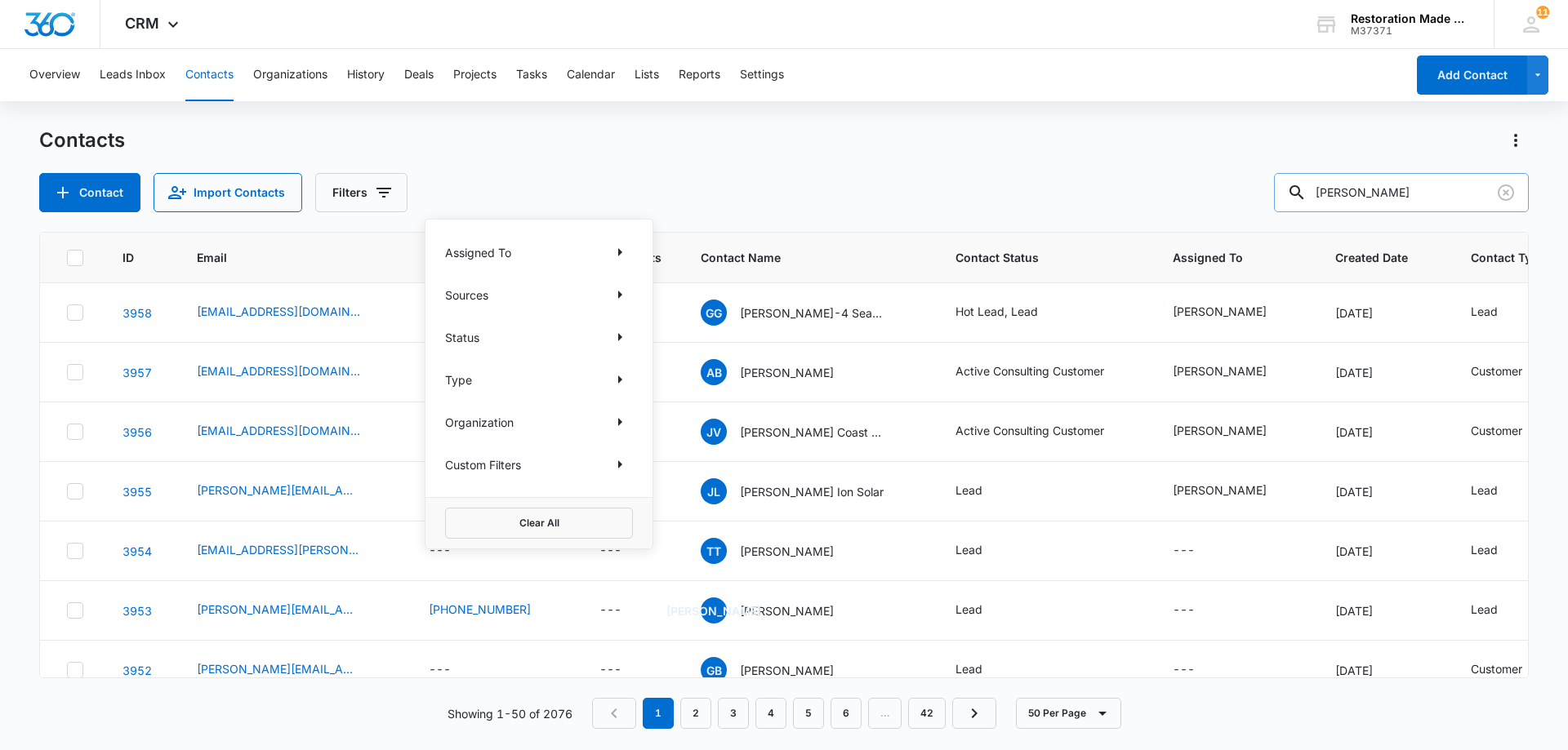
click at [1381, 193] on input "[PERSON_NAME]" at bounding box center [1400, 193] width 255 height 39
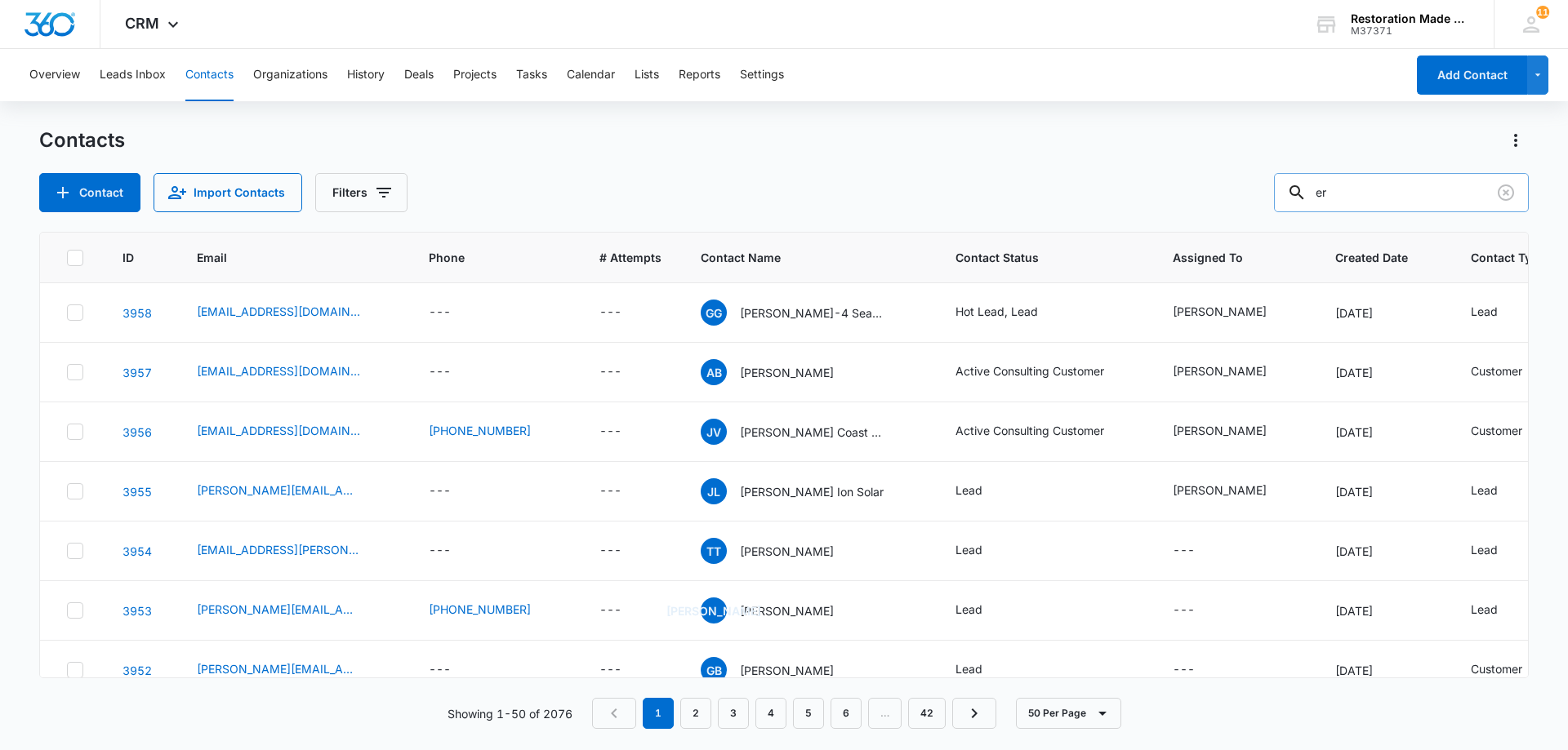
type input "e"
type input "m"
type input "[PERSON_NAME]"
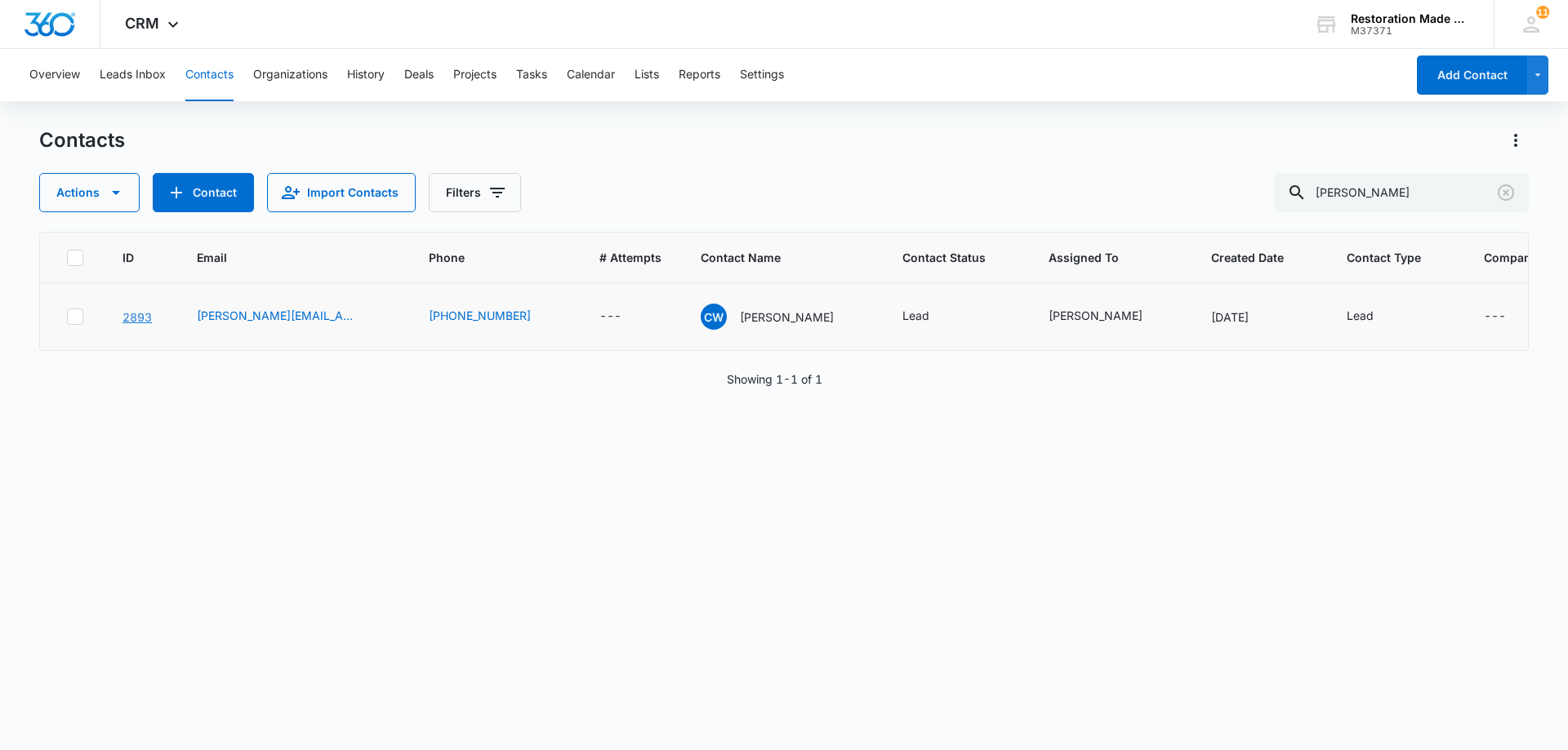
click at [136, 324] on link "2893" at bounding box center [137, 317] width 29 height 14
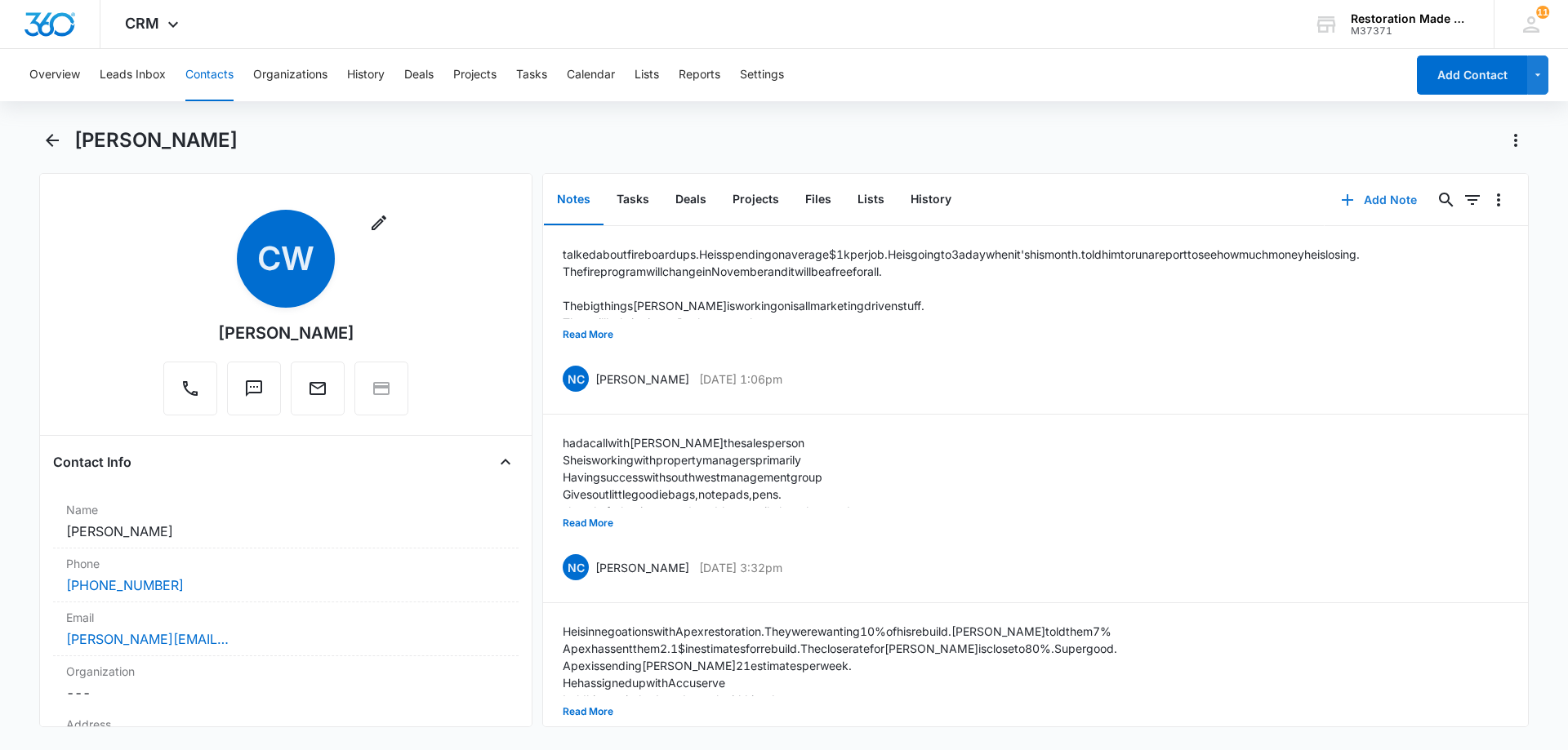
click at [1379, 200] on button "Add Note" at bounding box center [1378, 200] width 109 height 39
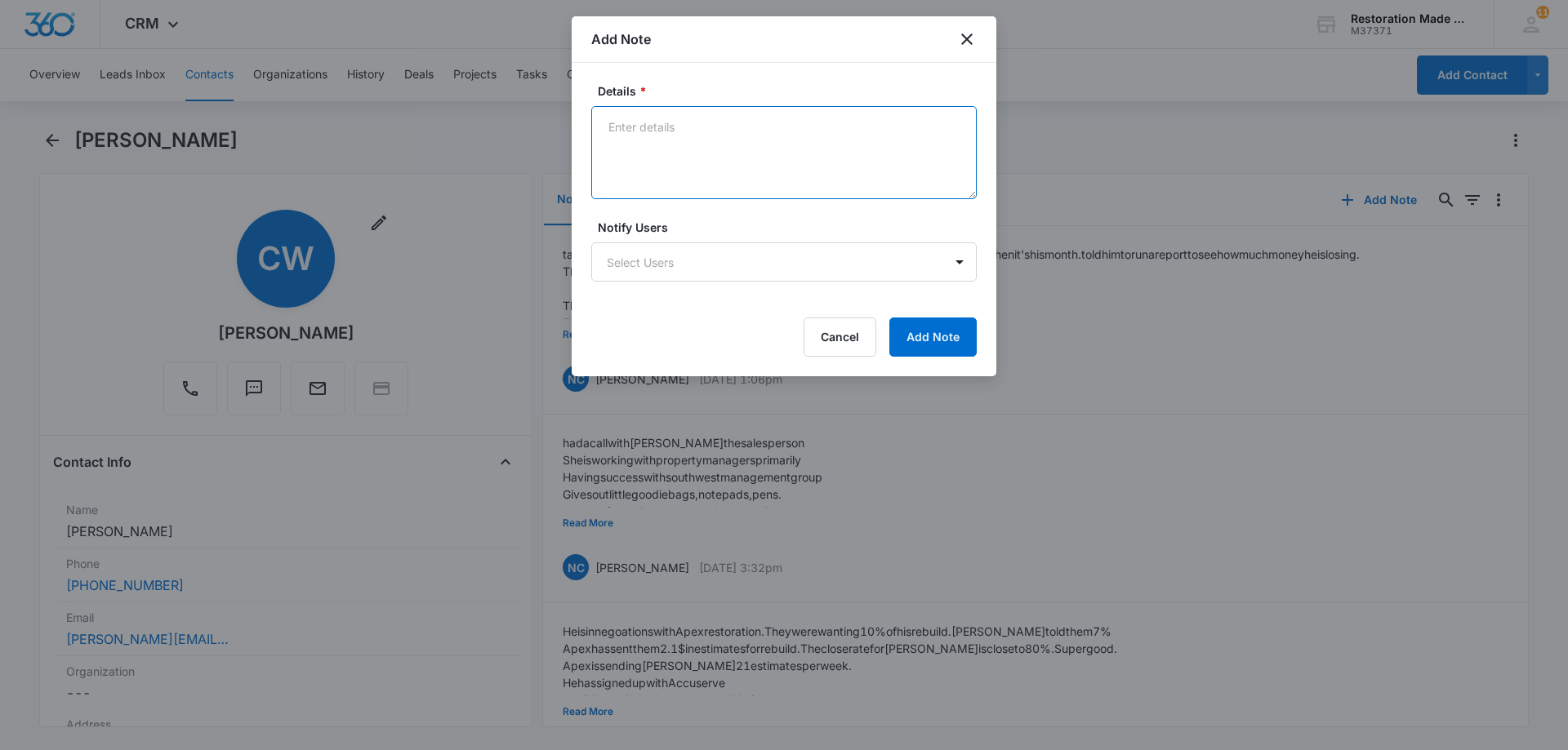
click at [728, 176] on textarea "Details *" at bounding box center [783, 153] width 385 height 93
